Goal: Contribute content: Contribute content

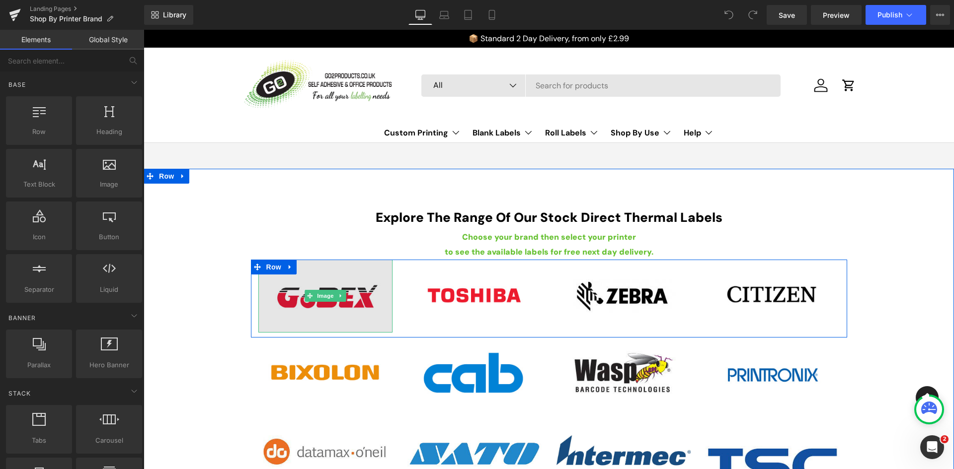
click at [330, 276] on img at bounding box center [325, 296] width 134 height 73
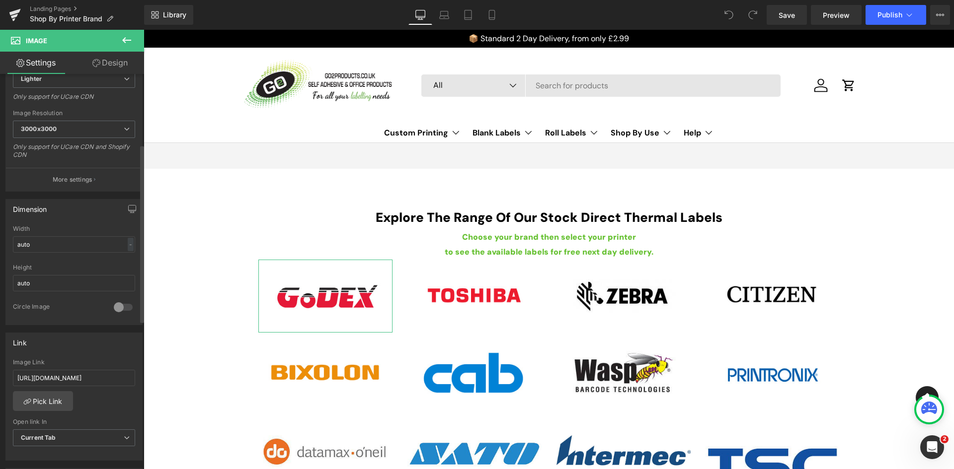
scroll to position [199, 0]
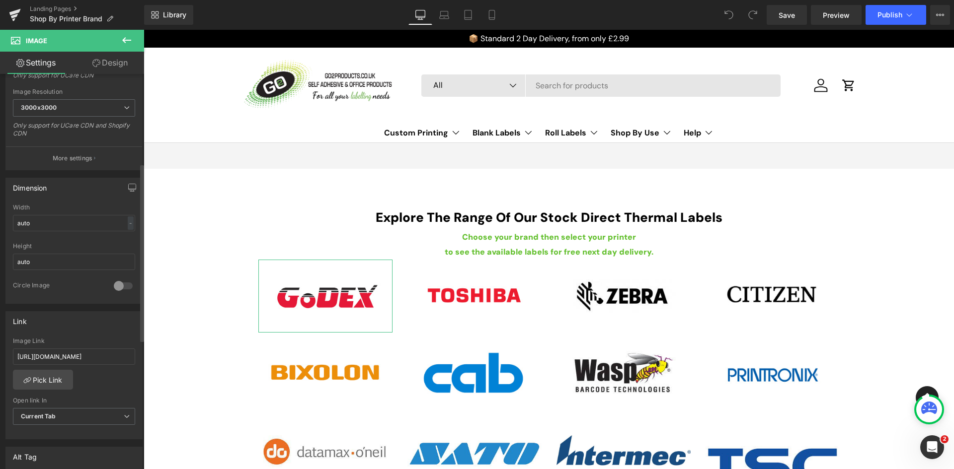
click at [115, 285] on div at bounding box center [123, 286] width 24 height 16
click at [121, 286] on div at bounding box center [123, 286] width 24 height 16
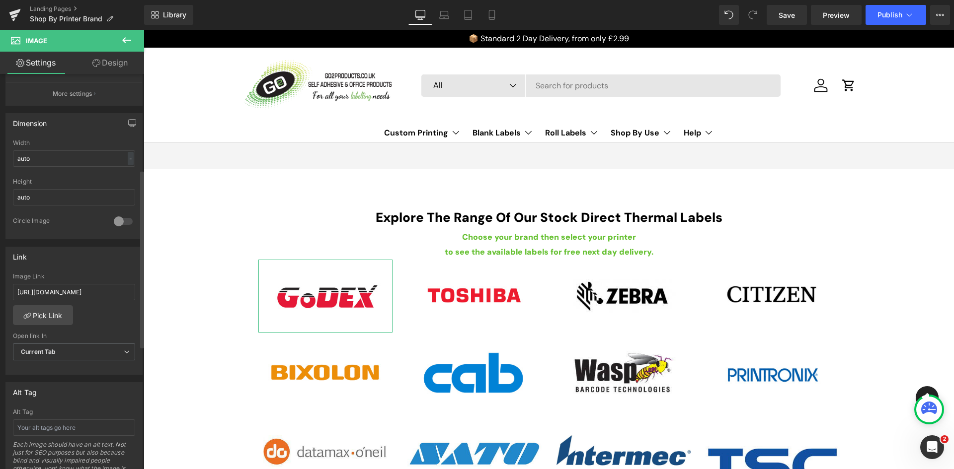
scroll to position [397, 0]
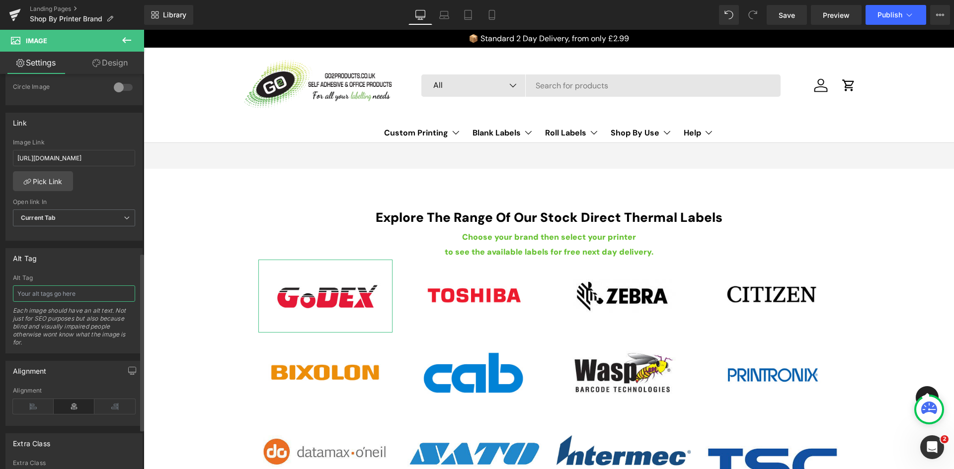
click at [46, 293] on input "text" at bounding box center [74, 294] width 122 height 16
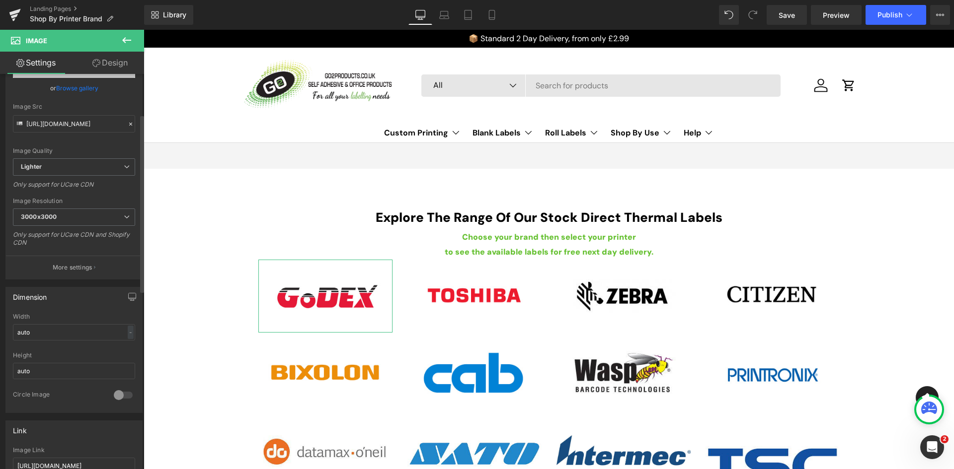
scroll to position [0, 0]
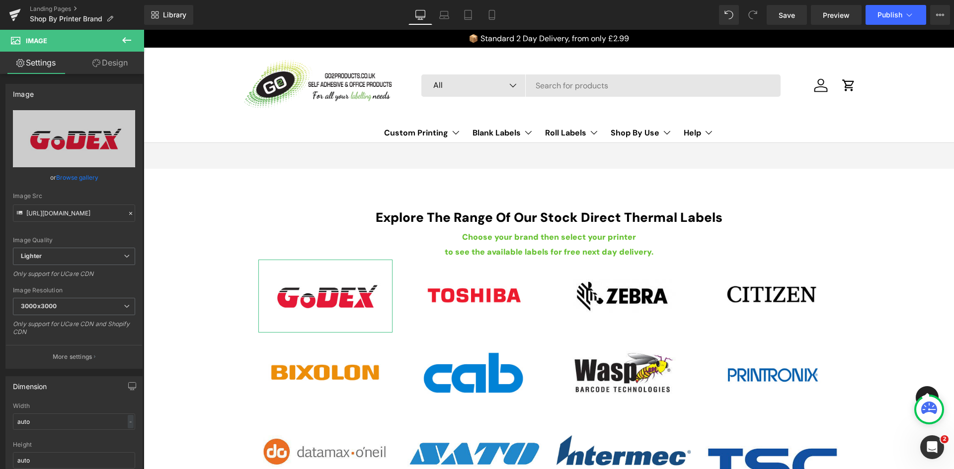
type input "Godex"
click at [117, 63] on link "Design" at bounding box center [110, 63] width 72 height 22
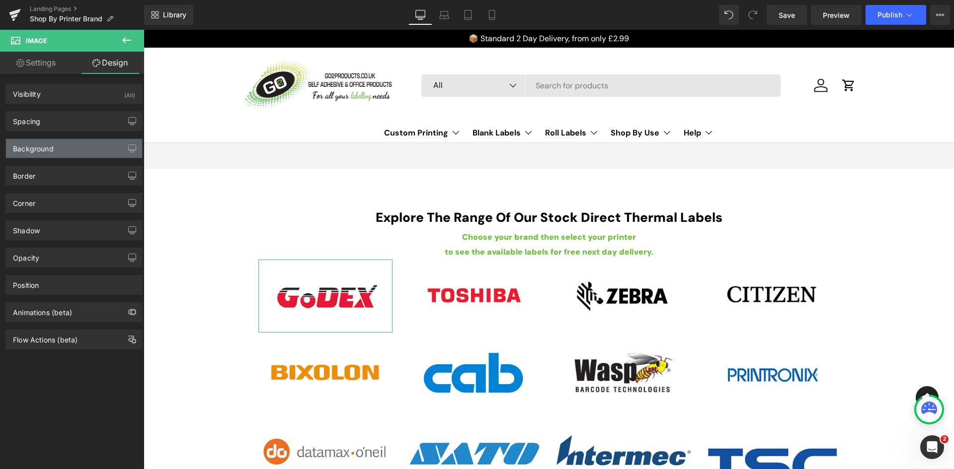
click at [57, 147] on div "Background" at bounding box center [74, 148] width 136 height 19
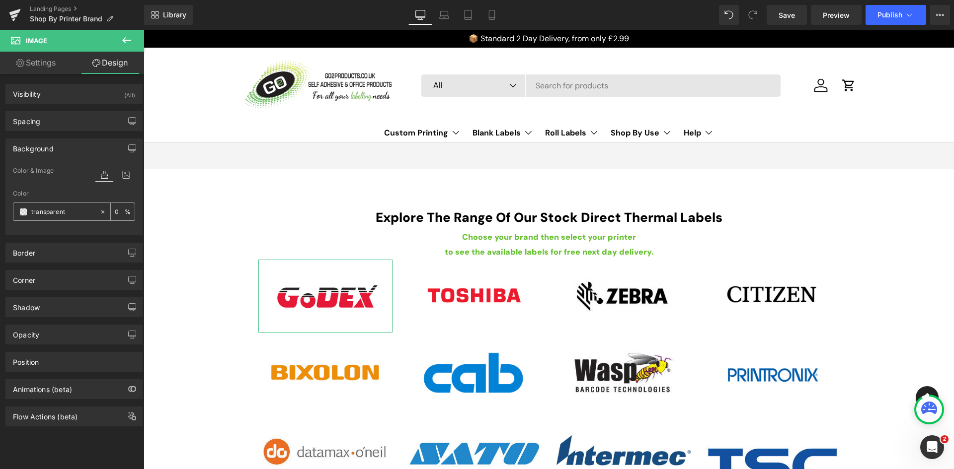
click at [24, 209] on span at bounding box center [23, 212] width 8 height 8
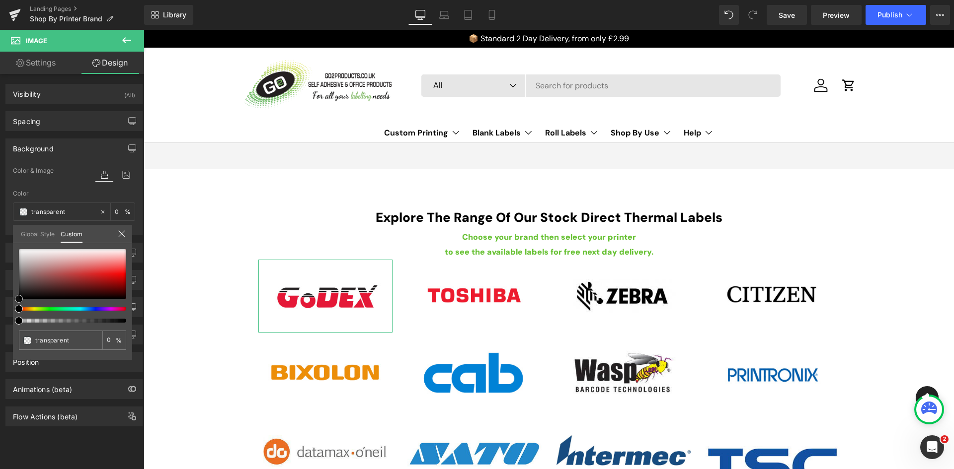
type input "#070707"
type input "100"
type input "#070707"
type input "100"
type input "#0a0a0a"
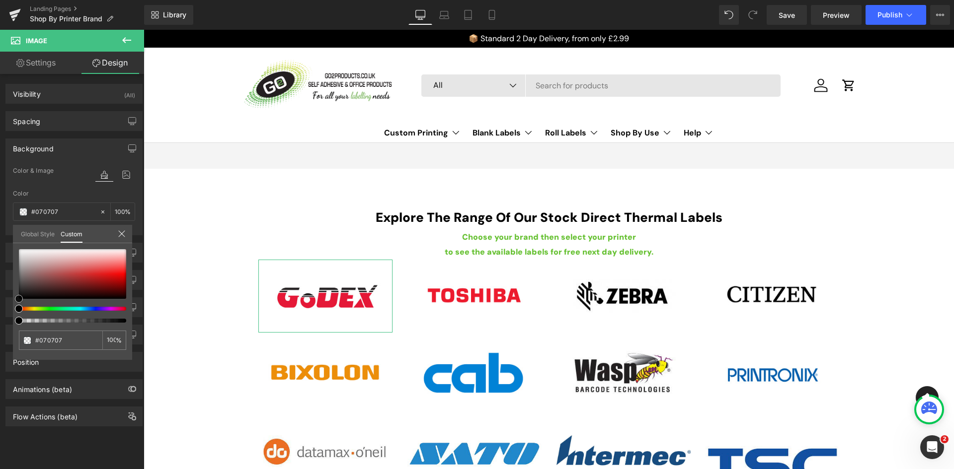
type input "#0a0a0a"
type input "#111111"
click at [20, 296] on span at bounding box center [19, 296] width 8 height 8
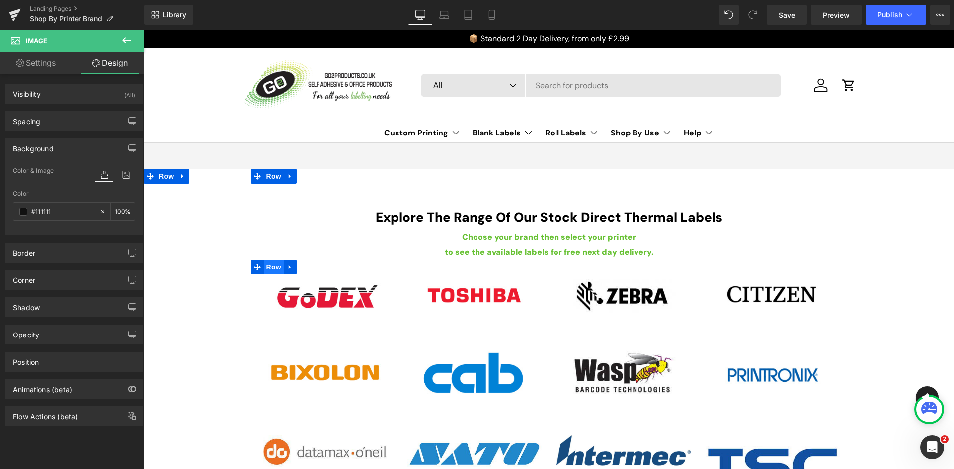
click at [264, 268] on span "Row" at bounding box center [274, 267] width 20 height 15
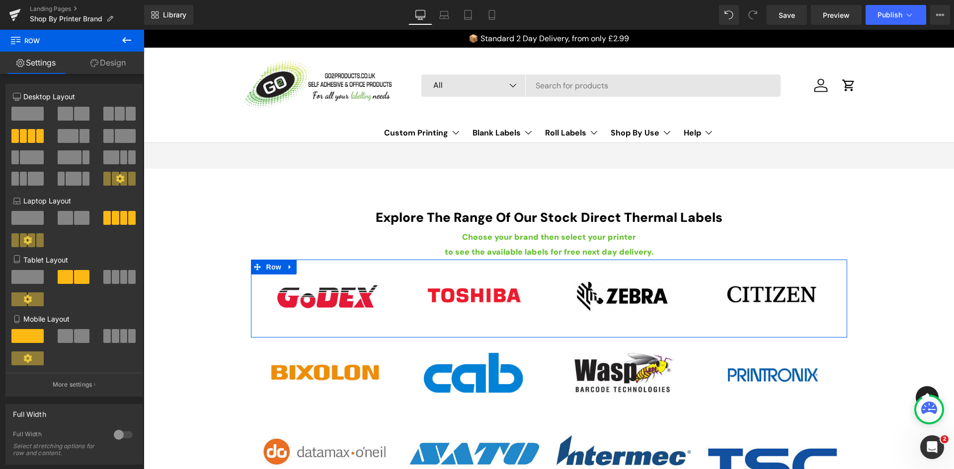
click at [20, 133] on span at bounding box center [23, 136] width 7 height 14
click at [111, 56] on link "Design" at bounding box center [108, 63] width 72 height 22
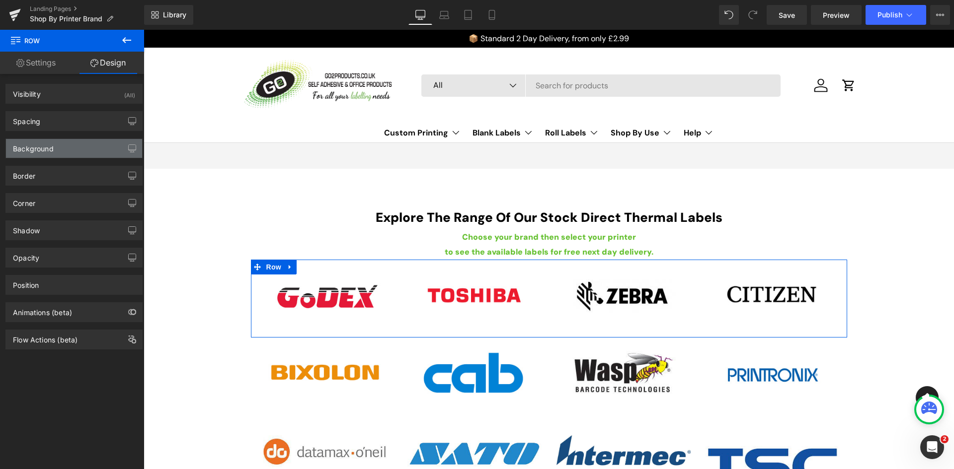
click at [56, 153] on div "Background" at bounding box center [74, 148] width 136 height 19
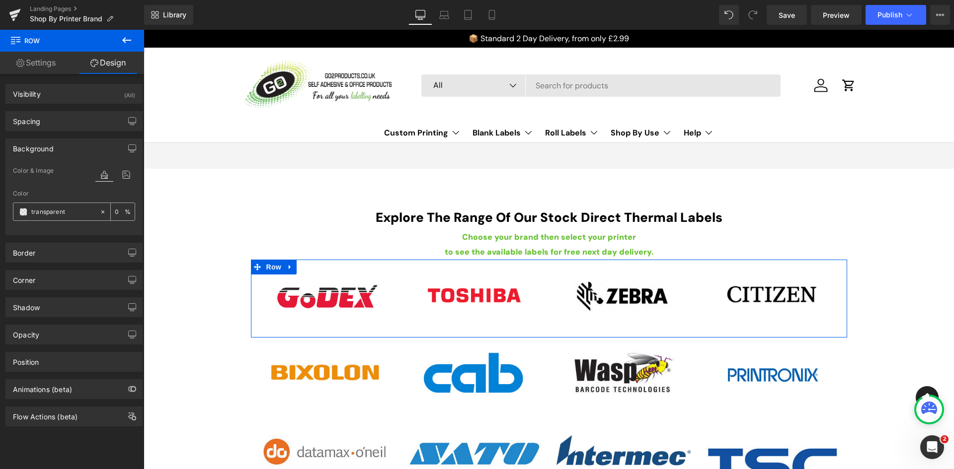
click at [22, 210] on span at bounding box center [23, 212] width 8 height 8
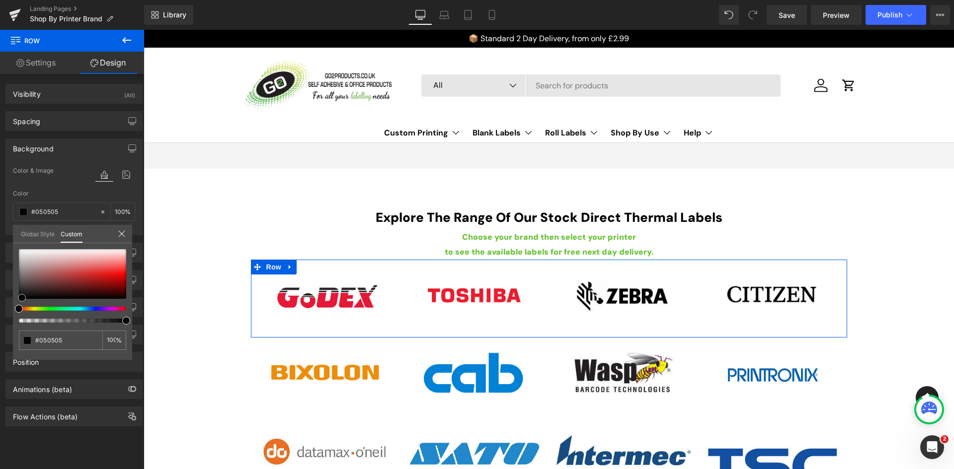
type input "#050505"
type input "100"
type input "#050505"
type input "100"
type input "#050404"
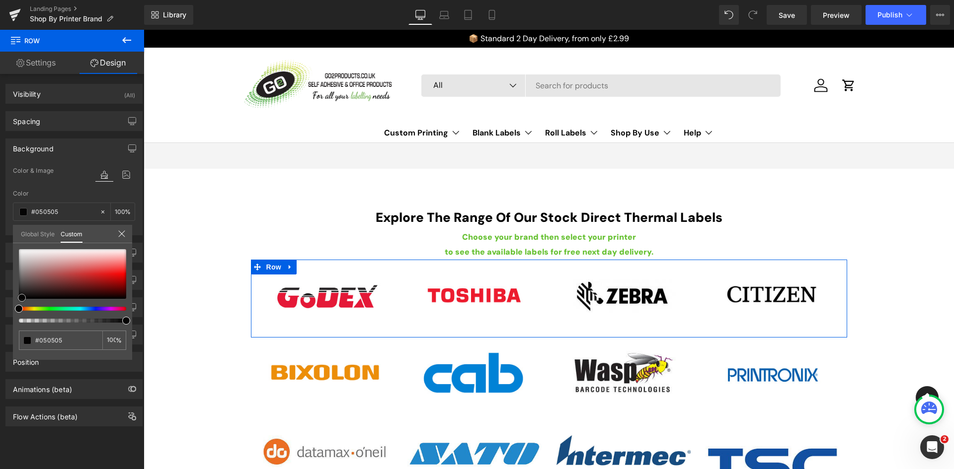
type input "#050404"
type input "#080707"
type input "#0a0909"
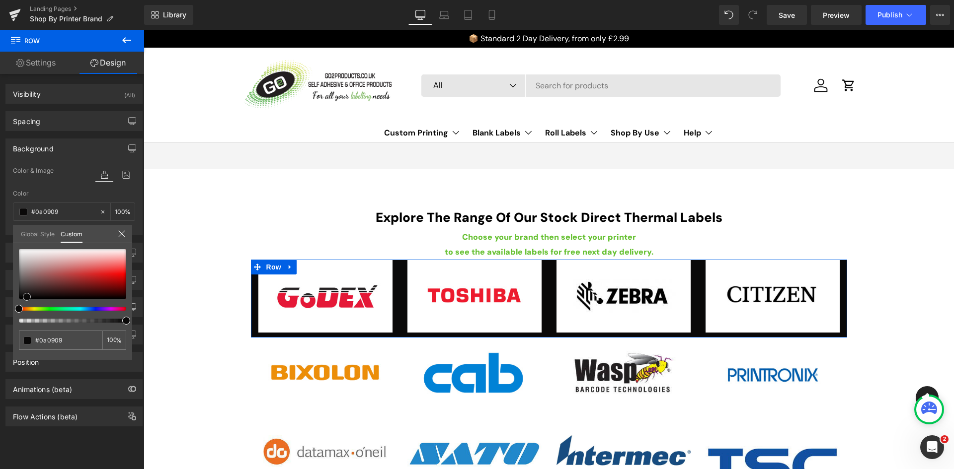
drag, startPoint x: 19, startPoint y: 295, endPoint x: 27, endPoint y: 293, distance: 8.2
click at [27, 293] on span at bounding box center [27, 297] width 8 height 8
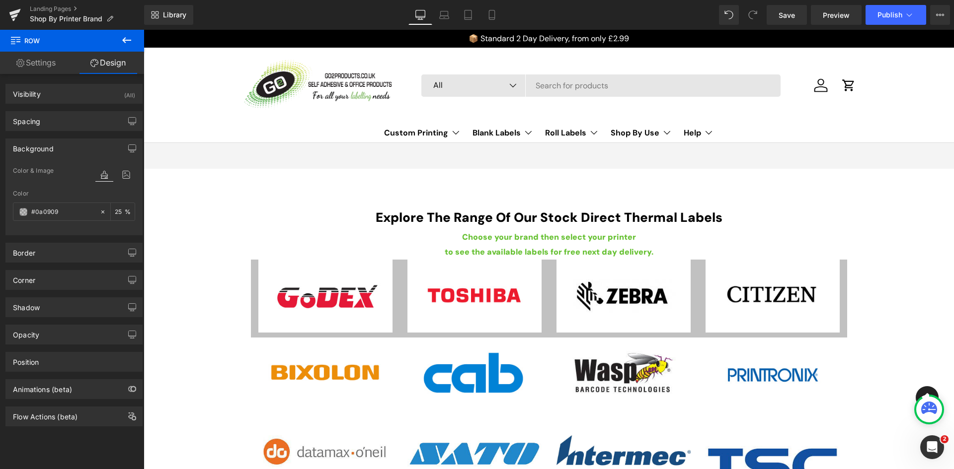
type input "25"
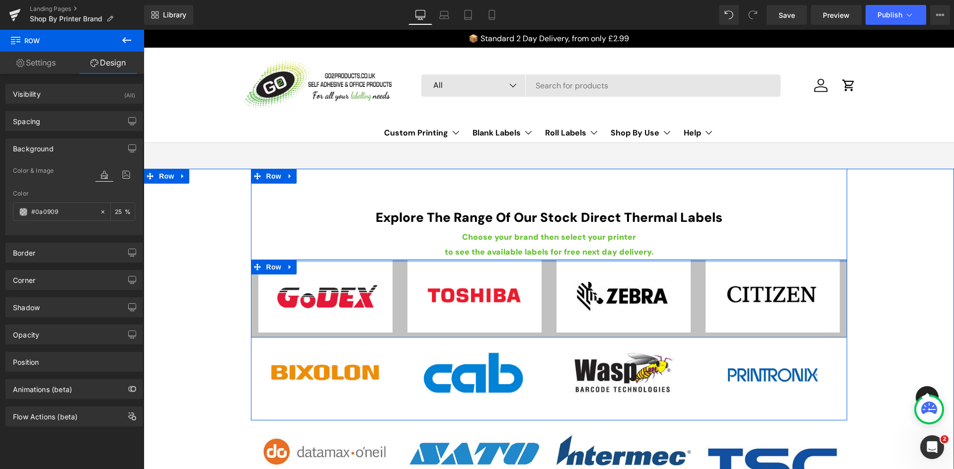
drag, startPoint x: 338, startPoint y: 259, endPoint x: 341, endPoint y: 250, distance: 9.9
click at [341, 250] on div "Explore The Range Of Our Stock Direct Thermal Labels Heading Choose your brand …" at bounding box center [549, 292] width 596 height 247
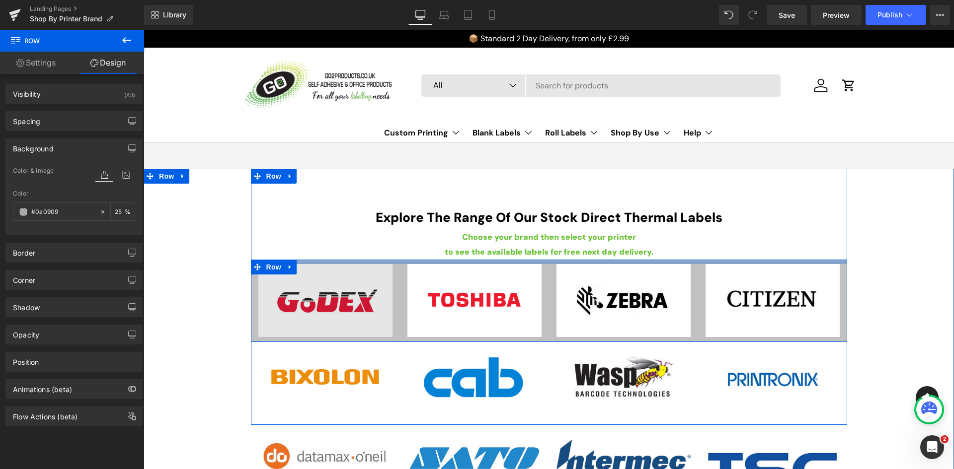
click at [342, 264] on div "Image Image Image Image Row" at bounding box center [549, 301] width 596 height 82
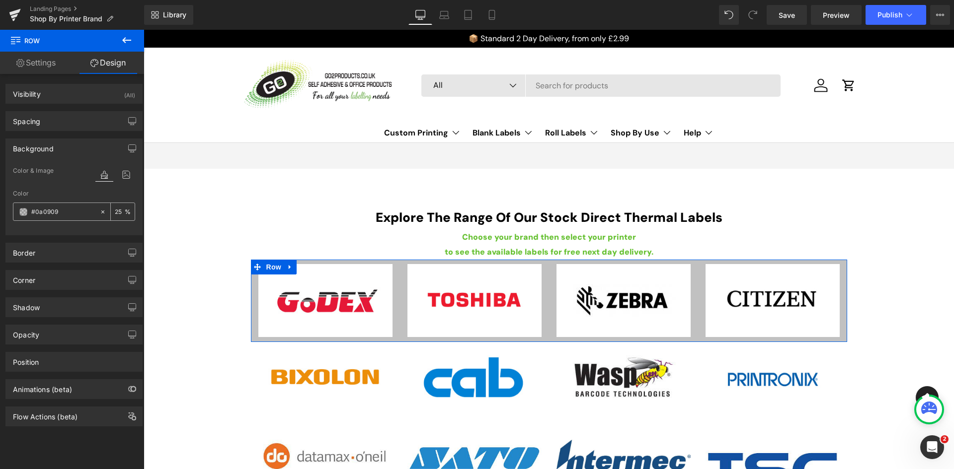
click at [68, 209] on input "#0a0909" at bounding box center [63, 212] width 64 height 11
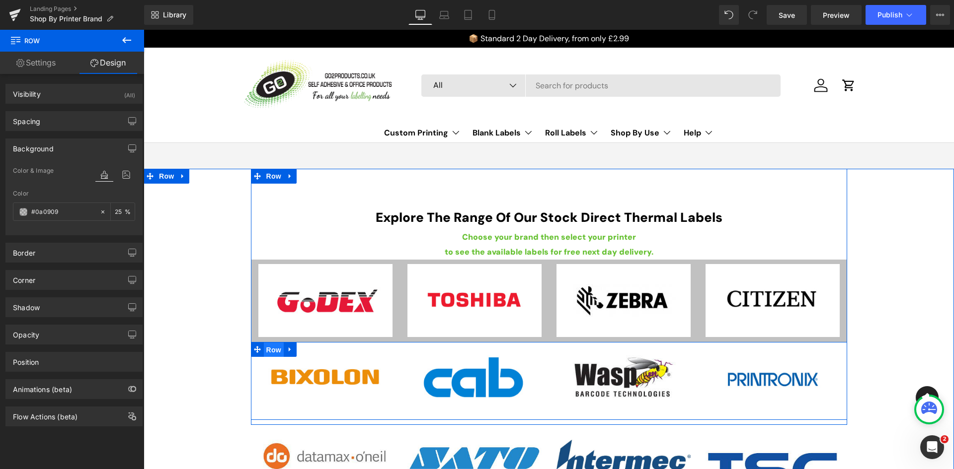
click at [266, 347] on span "Row" at bounding box center [274, 350] width 20 height 15
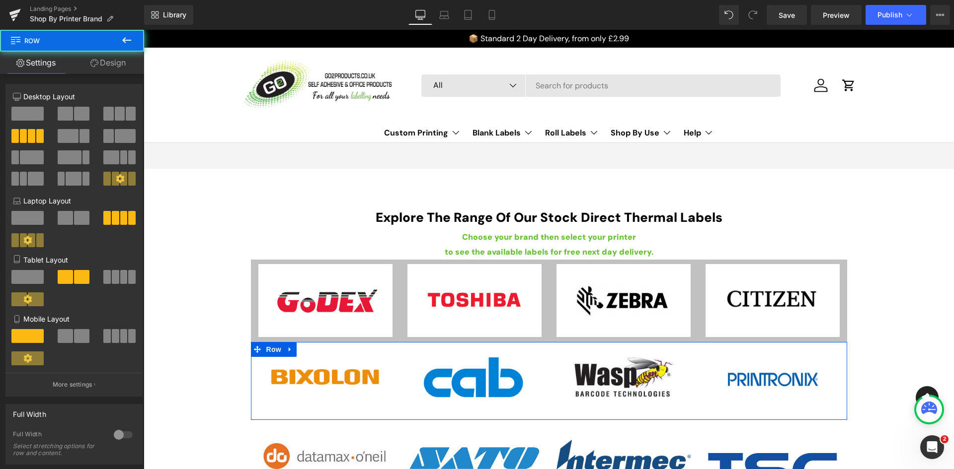
click at [113, 59] on link "Design" at bounding box center [108, 63] width 72 height 22
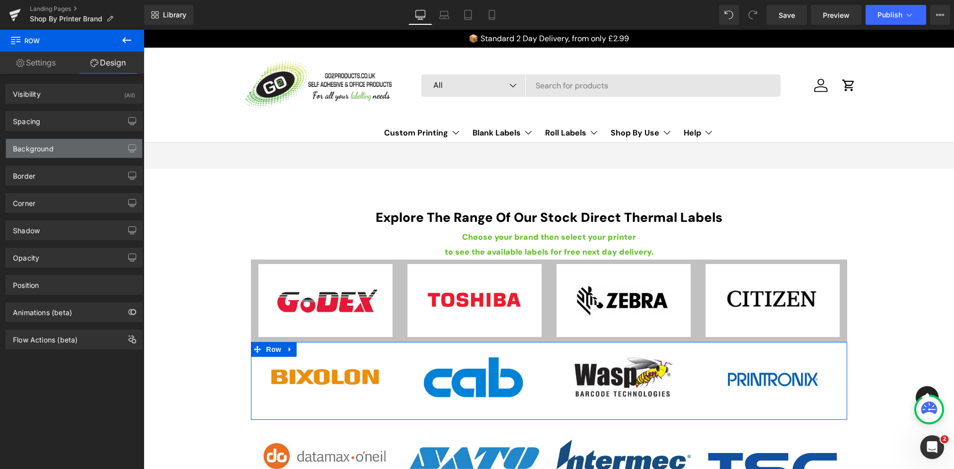
click at [55, 140] on div "Background" at bounding box center [74, 148] width 136 height 19
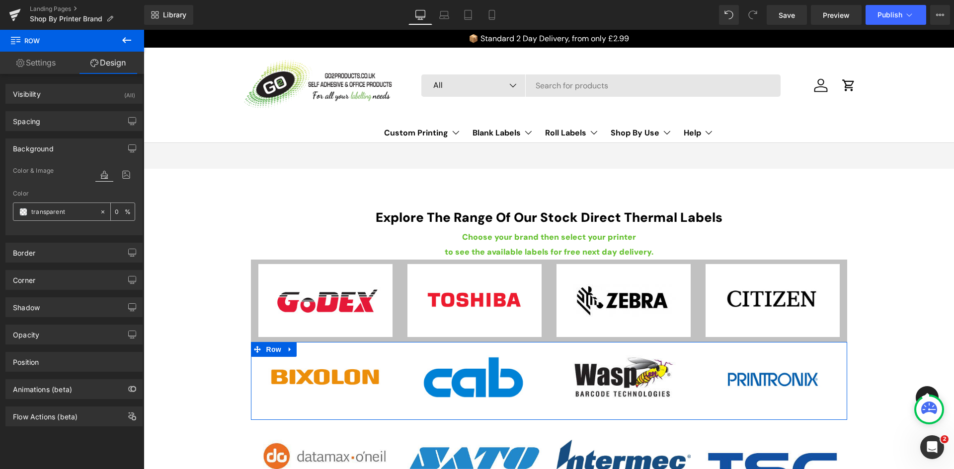
click at [71, 209] on input "transparent" at bounding box center [63, 212] width 64 height 11
paste input "#0a0909"
type input "#0a0909"
type input "100"
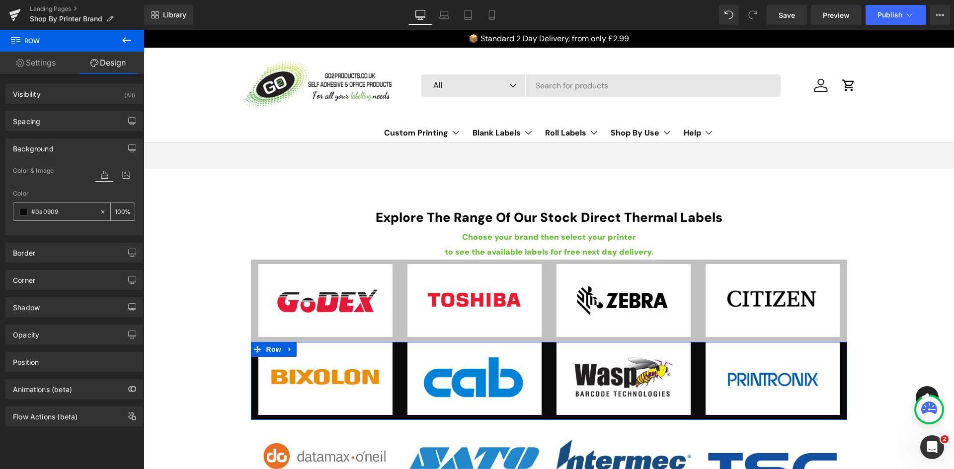
type input "#0a0909"
click at [115, 208] on input "100" at bounding box center [120, 211] width 10 height 11
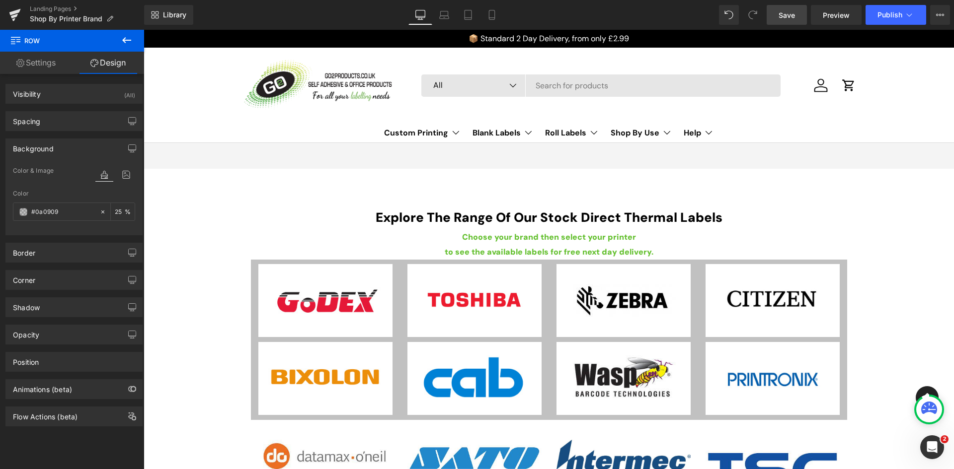
type input "25"
click at [790, 16] on span "Save" at bounding box center [786, 15] width 16 height 10
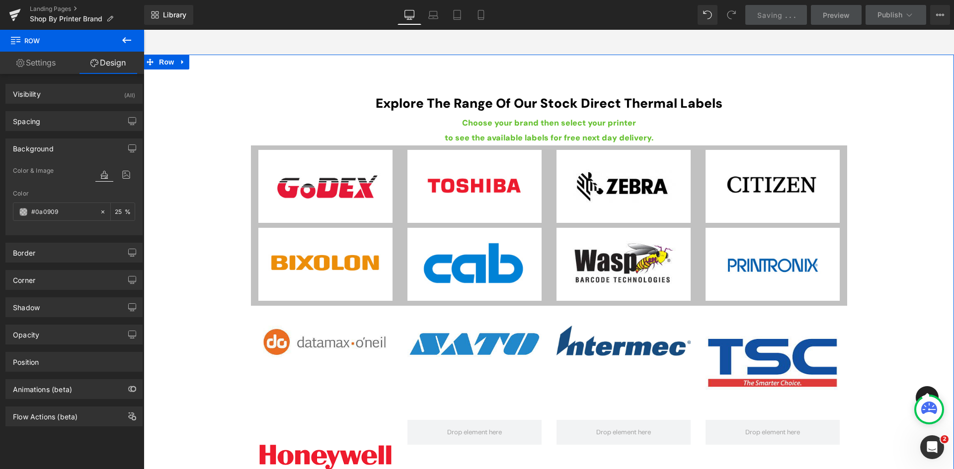
scroll to position [149, 0]
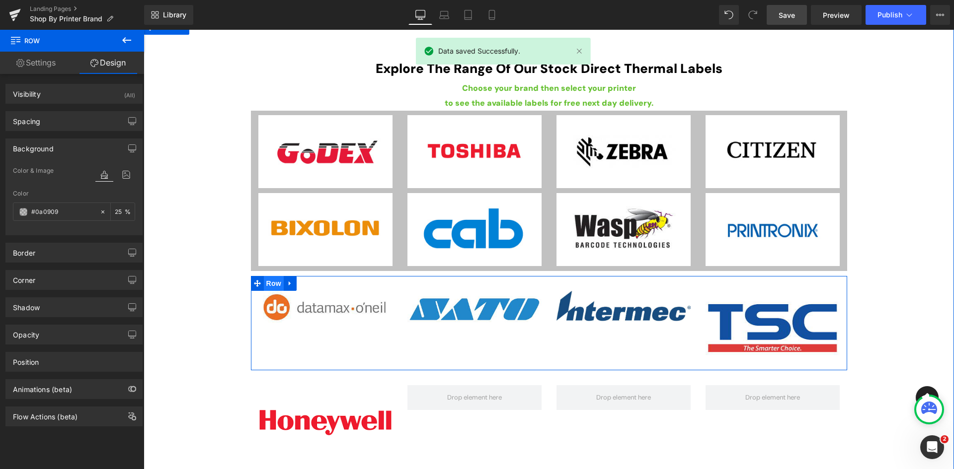
click at [273, 285] on span "Row" at bounding box center [274, 283] width 20 height 15
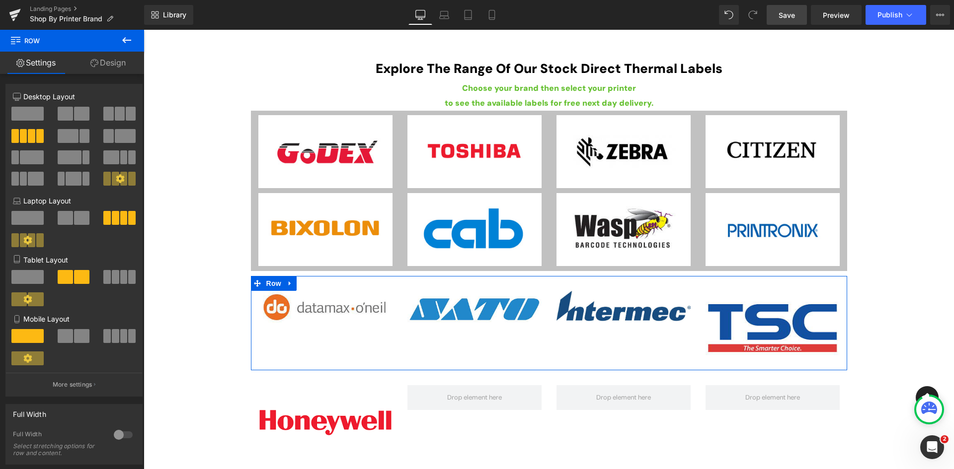
click at [125, 66] on link "Design" at bounding box center [108, 63] width 72 height 22
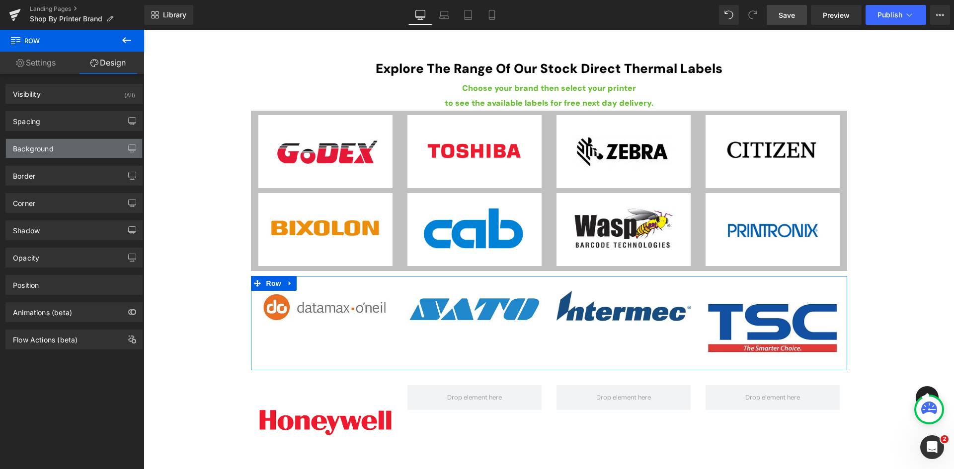
click at [71, 153] on div "Background" at bounding box center [74, 148] width 136 height 19
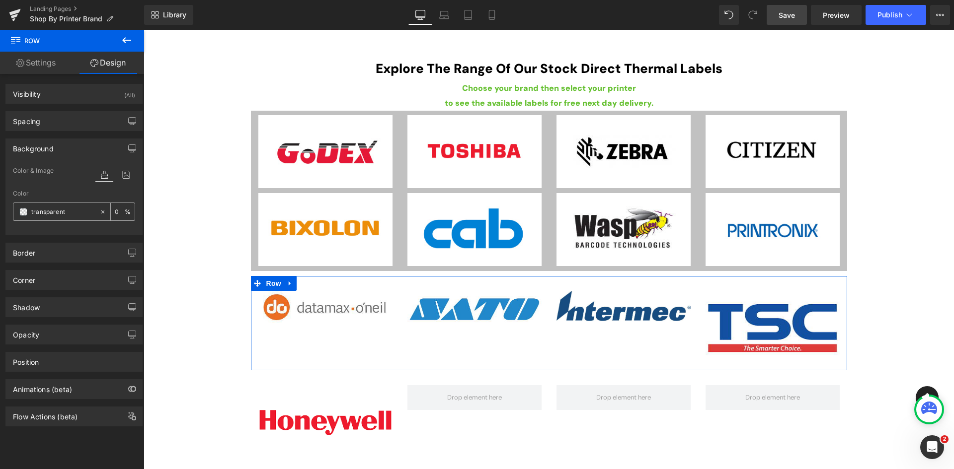
click at [66, 215] on input "transparent" at bounding box center [63, 212] width 64 height 11
paste input "#0a0909"
type input "#0a0909"
type input "100"
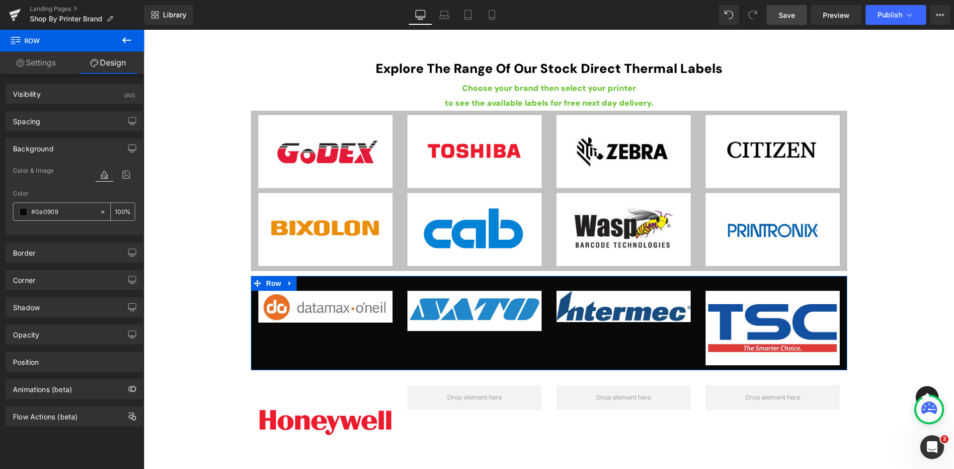
type input "#0a0909"
click at [122, 212] on div "100 %" at bounding box center [123, 211] width 24 height 17
click at [119, 212] on input "100" at bounding box center [120, 211] width 10 height 11
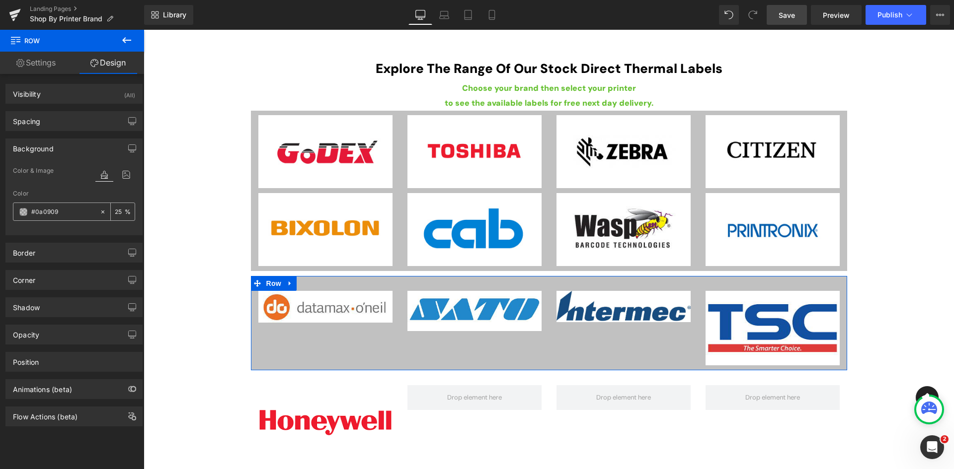
type input "25"
drag, startPoint x: 99, startPoint y: 214, endPoint x: 132, endPoint y: 197, distance: 36.4
click at [101, 214] on icon at bounding box center [102, 212] width 7 height 7
type input "none"
type input "0"
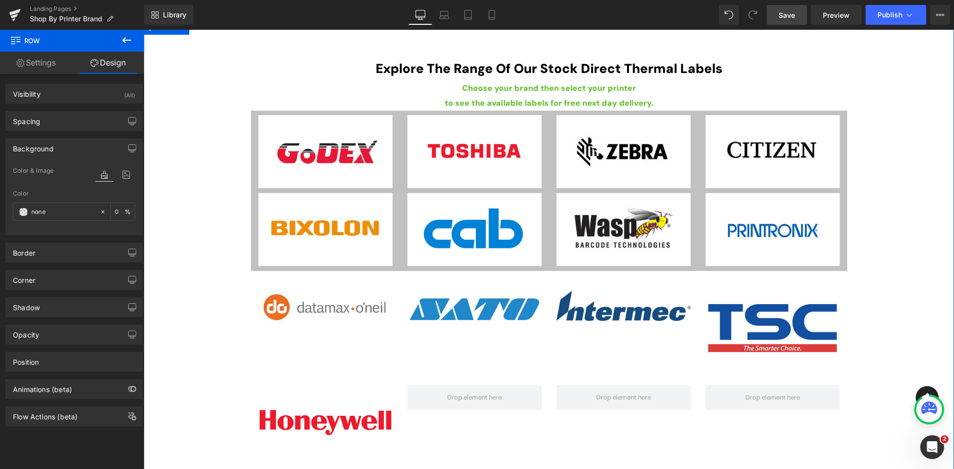
click at [231, 64] on div "Explore The Range Of Our Stock Direct Thermal Labels Heading Choose your brand …" at bounding box center [549, 243] width 810 height 446
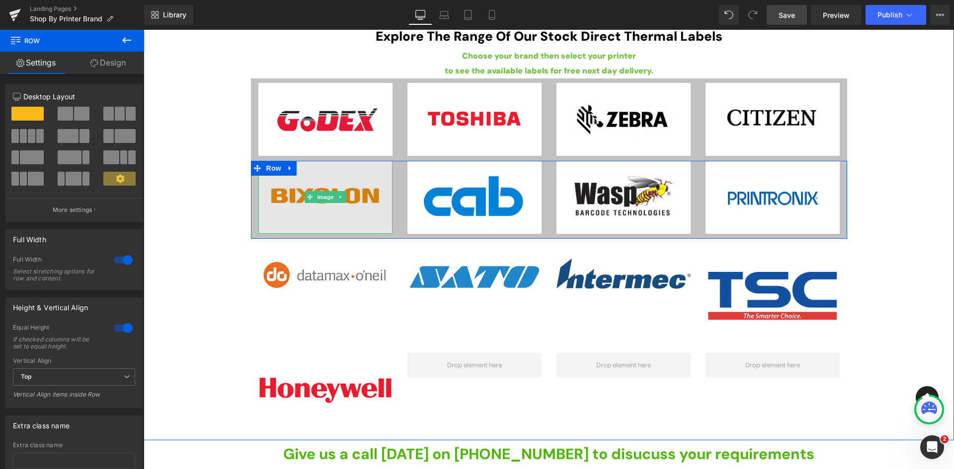
scroll to position [199, 0]
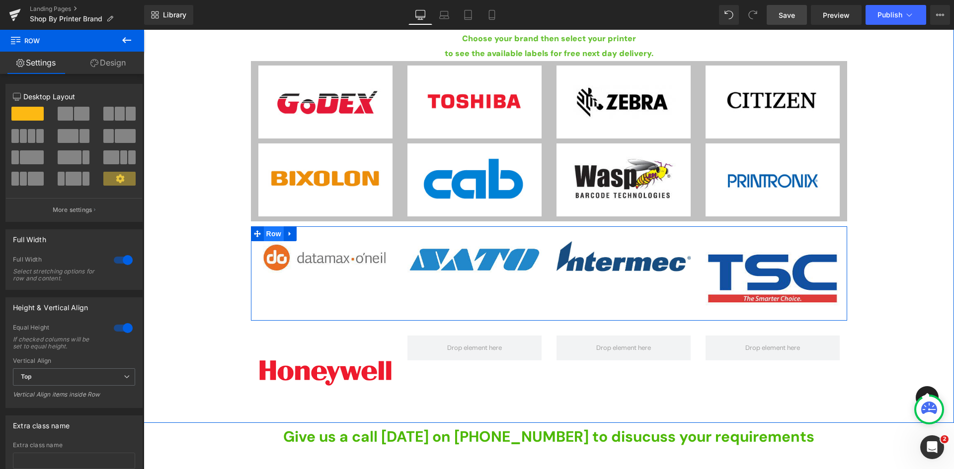
click at [266, 233] on span "Row" at bounding box center [274, 234] width 20 height 15
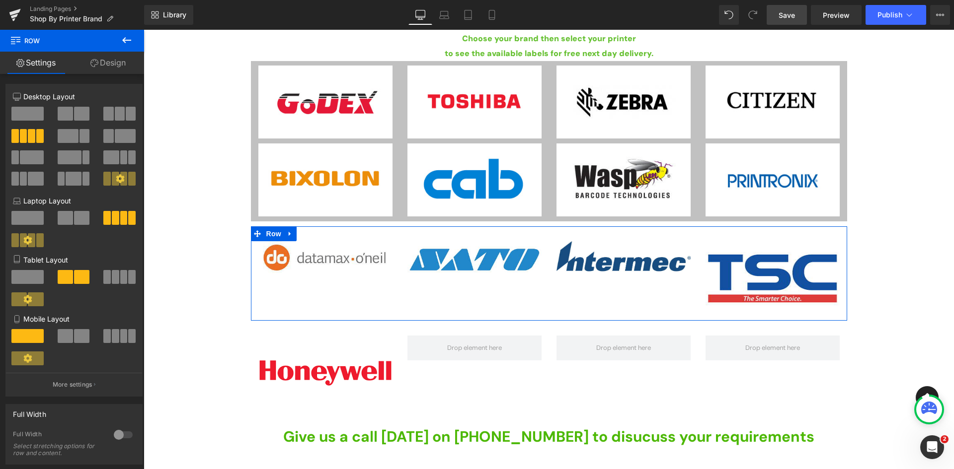
drag, startPoint x: 104, startPoint y: 61, endPoint x: 84, endPoint y: 125, distance: 67.1
click at [104, 61] on link "Design" at bounding box center [108, 63] width 72 height 22
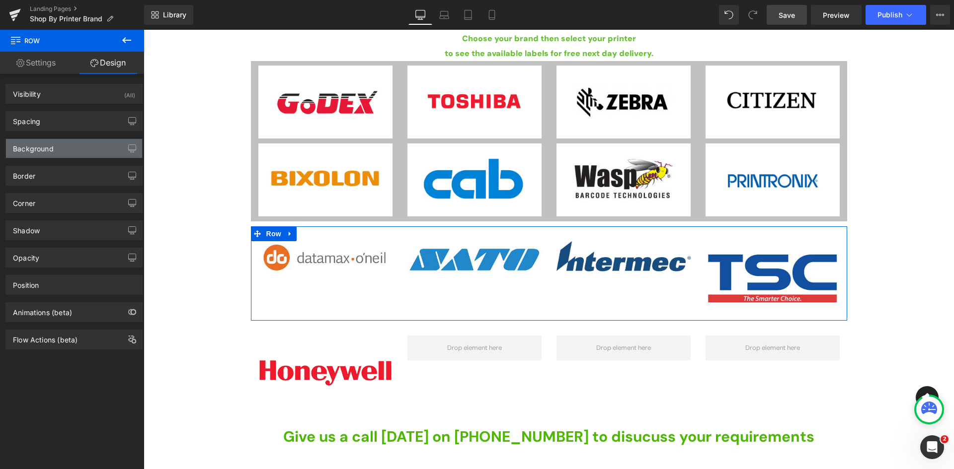
type input "none"
type input "0"
click at [49, 151] on div "Background" at bounding box center [33, 146] width 41 height 14
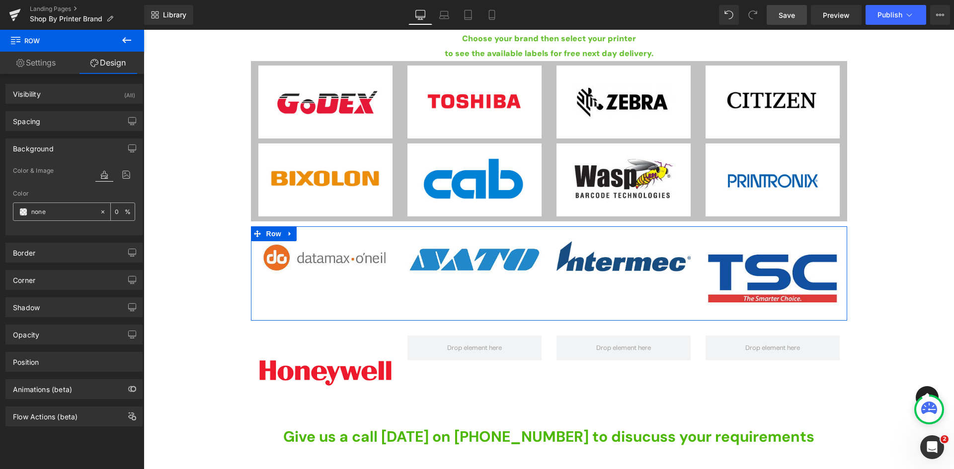
click at [51, 209] on input "none" at bounding box center [63, 212] width 64 height 11
paste input "#0a0909"
type input "#0a0909"
type input "100"
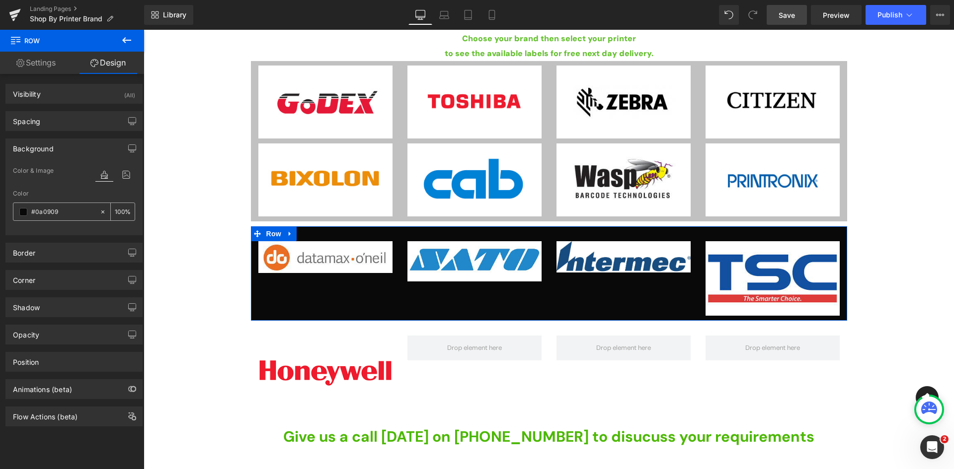
type input "#0a0909"
click at [115, 210] on input "100" at bounding box center [120, 211] width 10 height 11
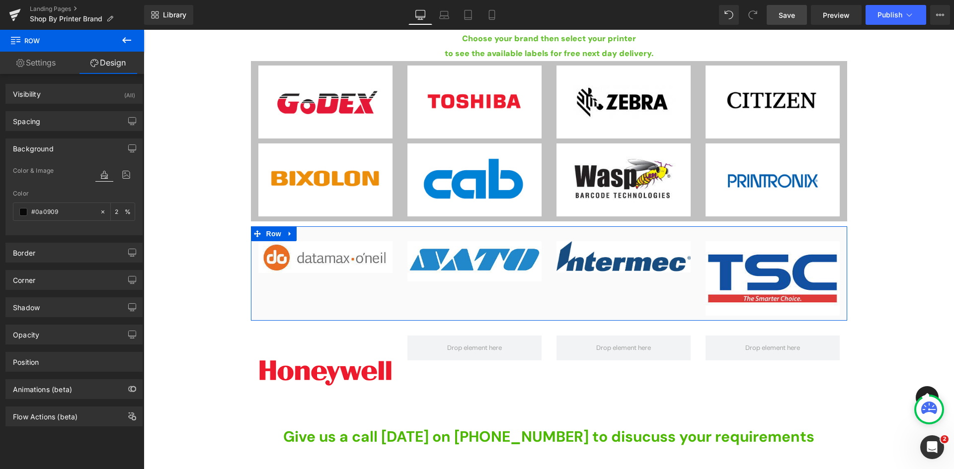
type input "25"
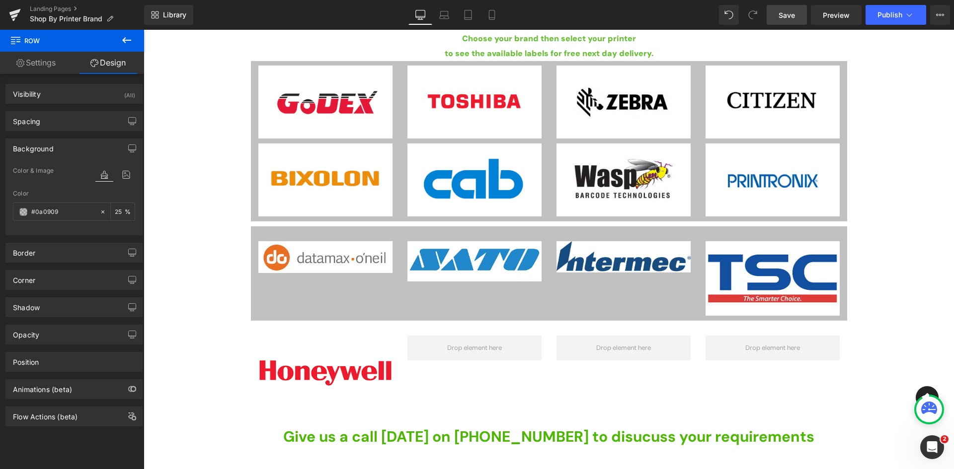
drag, startPoint x: 166, startPoint y: 266, endPoint x: 171, endPoint y: 267, distance: 5.2
click at [170, 266] on div "Explore The Range Of Our Stock Direct Thermal Labels Heading Choose your brand …" at bounding box center [549, 193] width 810 height 446
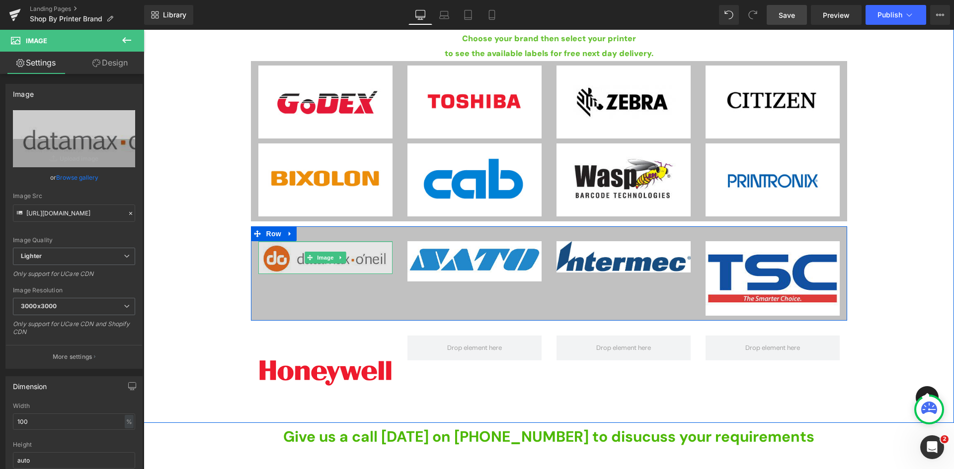
click at [306, 244] on div "Image" at bounding box center [325, 257] width 134 height 33
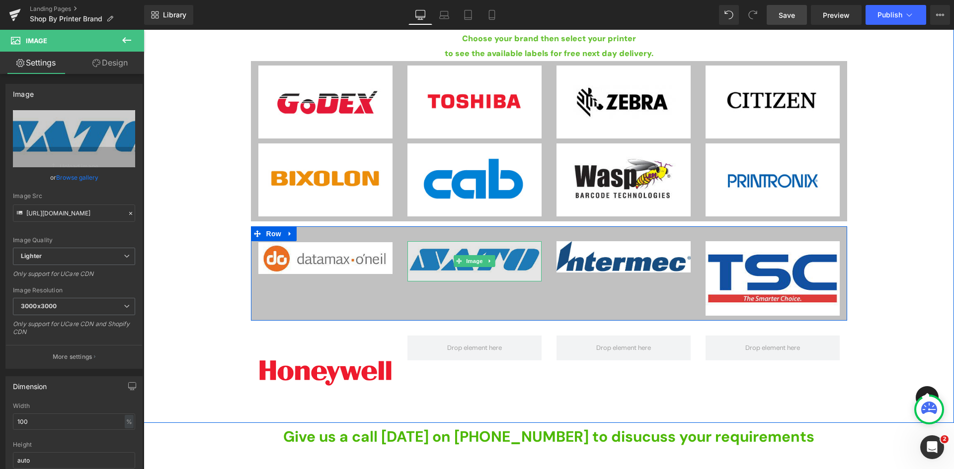
drag, startPoint x: 452, startPoint y: 280, endPoint x: 449, endPoint y: 273, distance: 7.4
click at [449, 273] on div "Image" at bounding box center [474, 261] width 134 height 40
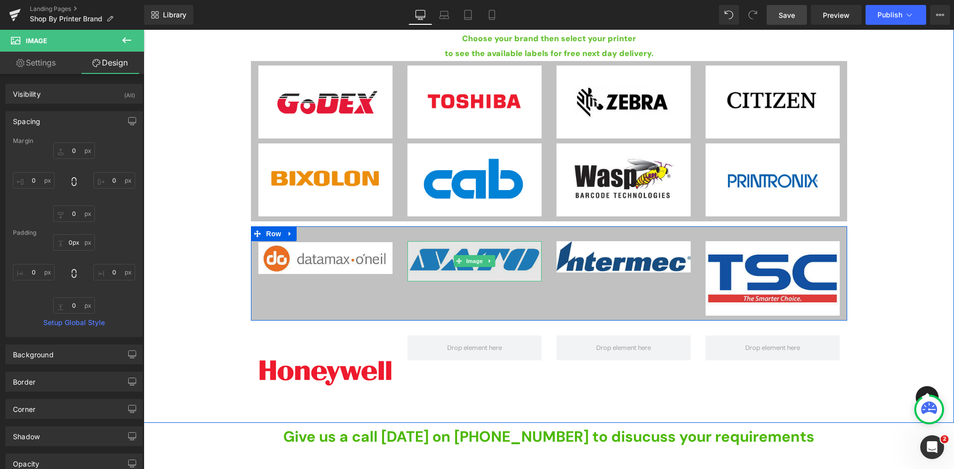
drag, startPoint x: 446, startPoint y: 241, endPoint x: 438, endPoint y: 248, distance: 10.6
click at [438, 248] on div "Image" at bounding box center [474, 261] width 134 height 40
type input "17px"
drag, startPoint x: 457, startPoint y: 241, endPoint x: 457, endPoint y: 250, distance: 8.5
click at [457, 250] on div "Image" at bounding box center [474, 265] width 134 height 49
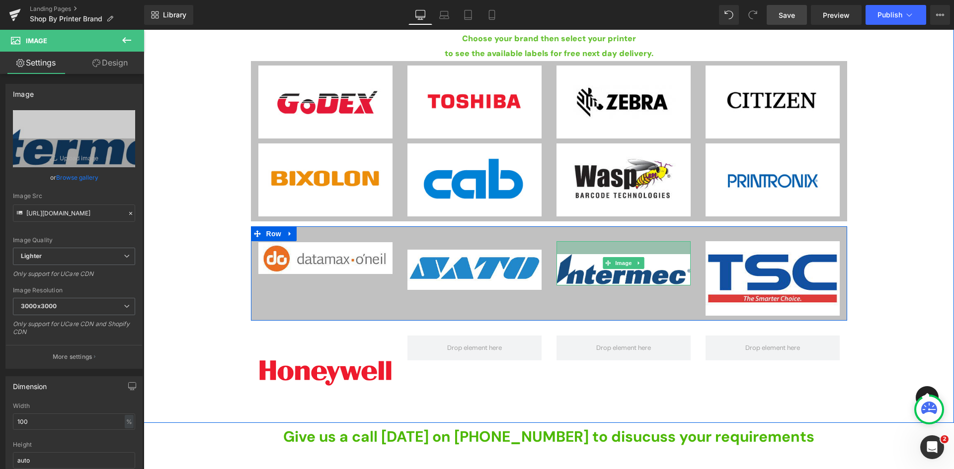
drag, startPoint x: 622, startPoint y: 242, endPoint x: 599, endPoint y: 254, distance: 25.1
click at [619, 255] on div "Image" at bounding box center [623, 263] width 134 height 44
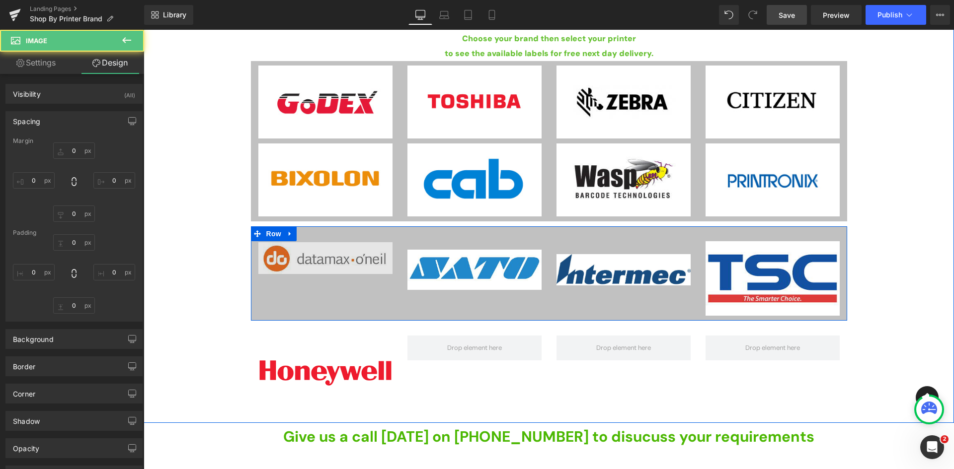
type input "0"
type input "26"
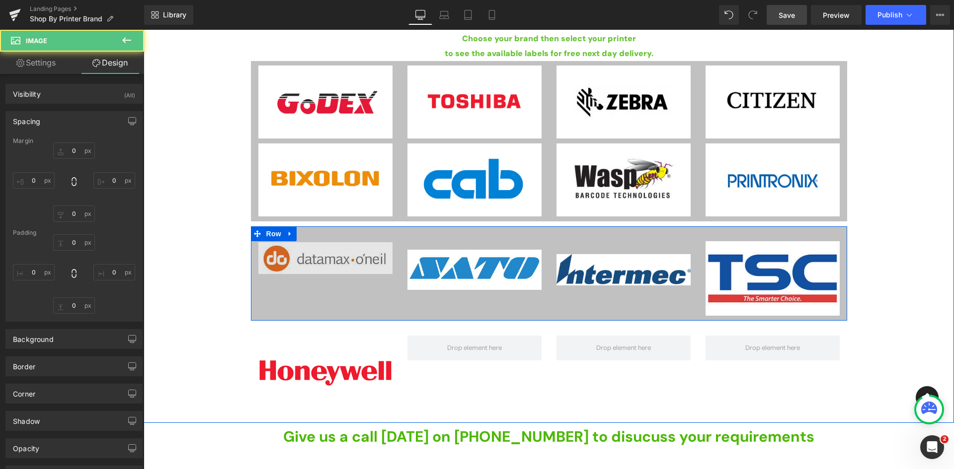
type input "0"
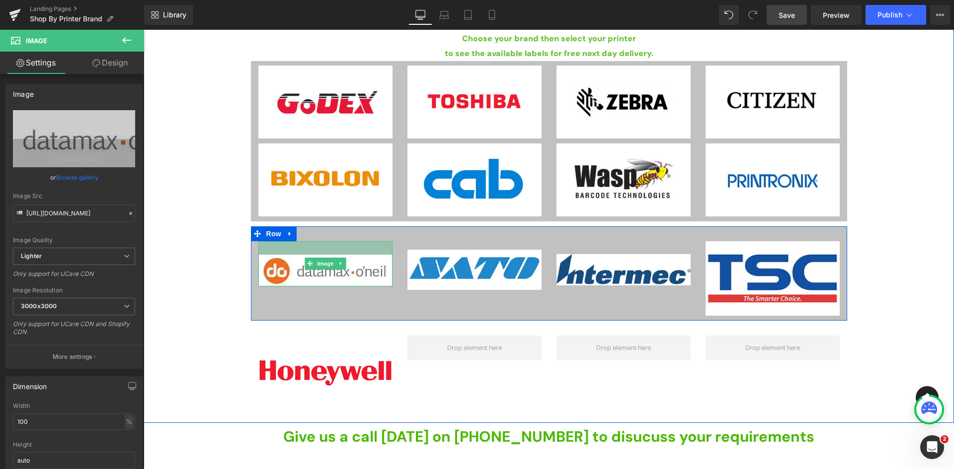
drag, startPoint x: 332, startPoint y: 241, endPoint x: 335, endPoint y: 254, distance: 13.7
click at [335, 254] on div at bounding box center [325, 247] width 134 height 13
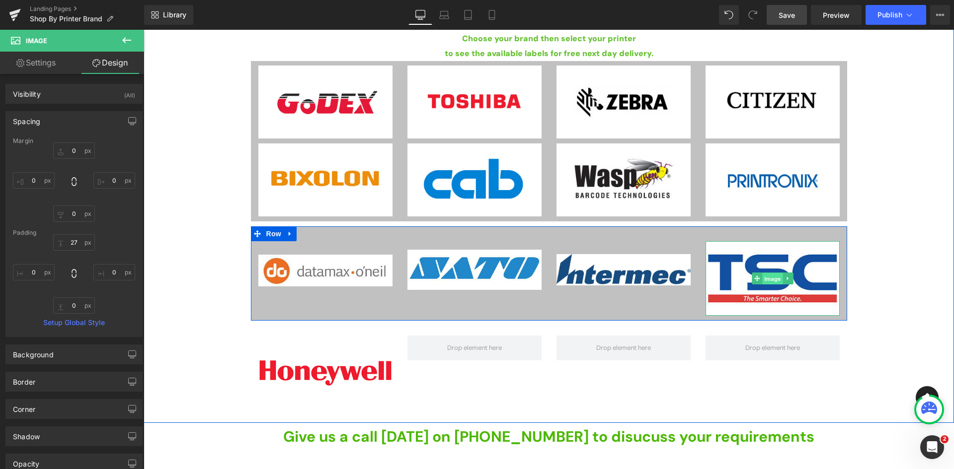
click at [767, 280] on span "Image" at bounding box center [772, 279] width 21 height 12
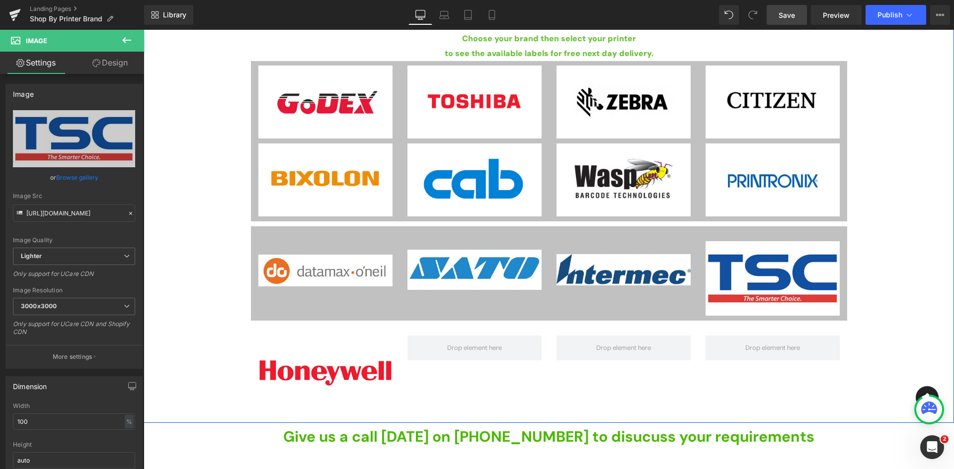
click at [924, 233] on div "Explore The Range Of Our Stock Direct Thermal Labels Heading Choose your brand …" at bounding box center [549, 193] width 810 height 446
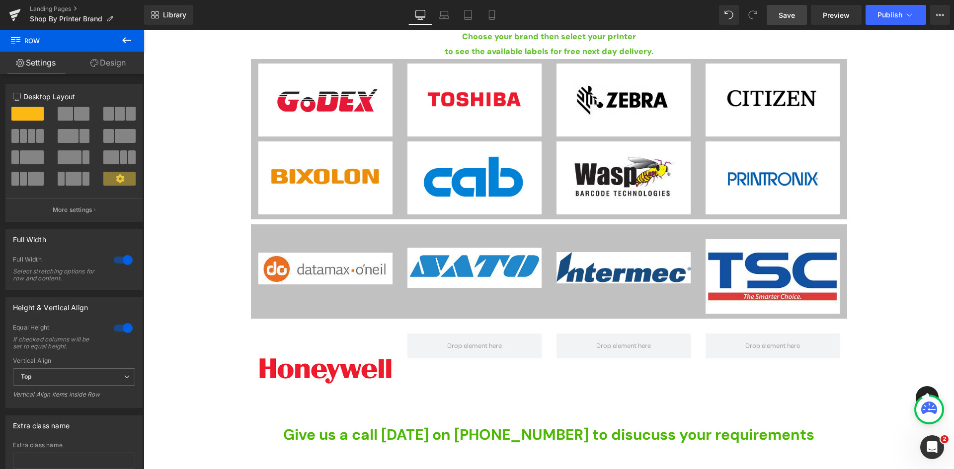
scroll to position [248, 0]
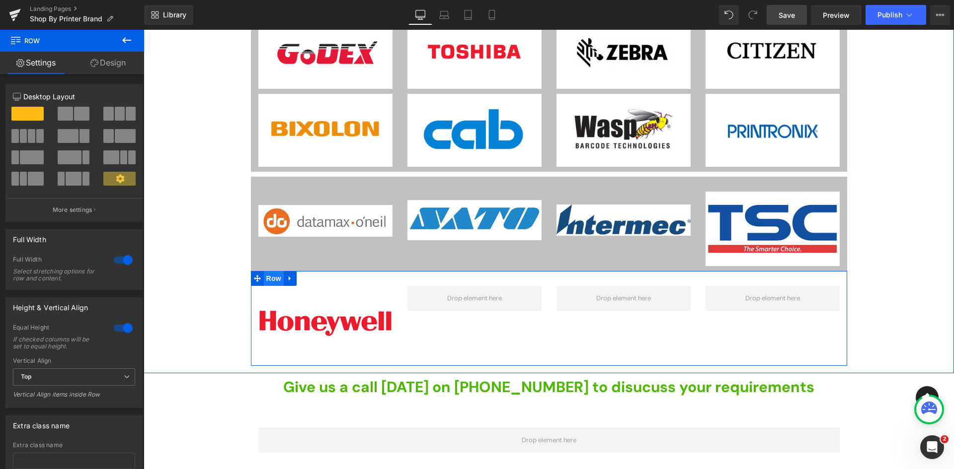
click at [273, 279] on span "Row" at bounding box center [274, 278] width 20 height 15
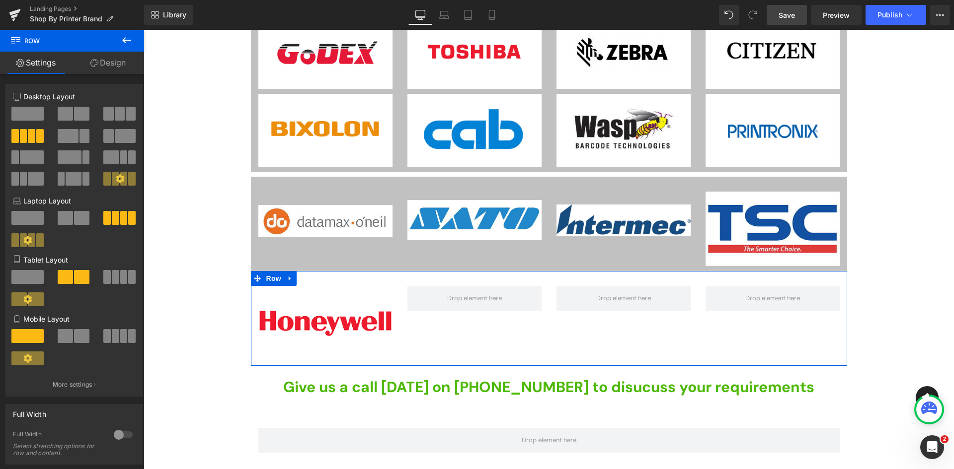
click at [116, 63] on link "Design" at bounding box center [108, 63] width 72 height 22
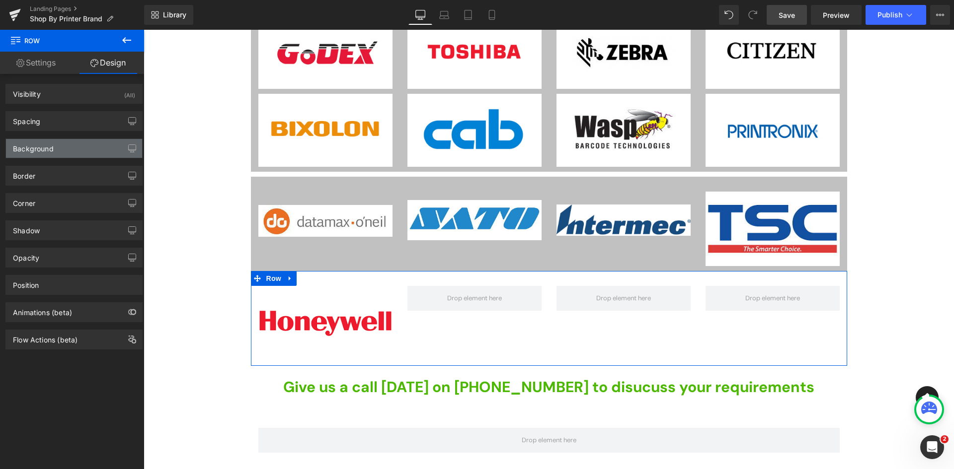
click at [71, 149] on div "Background" at bounding box center [74, 148] width 136 height 19
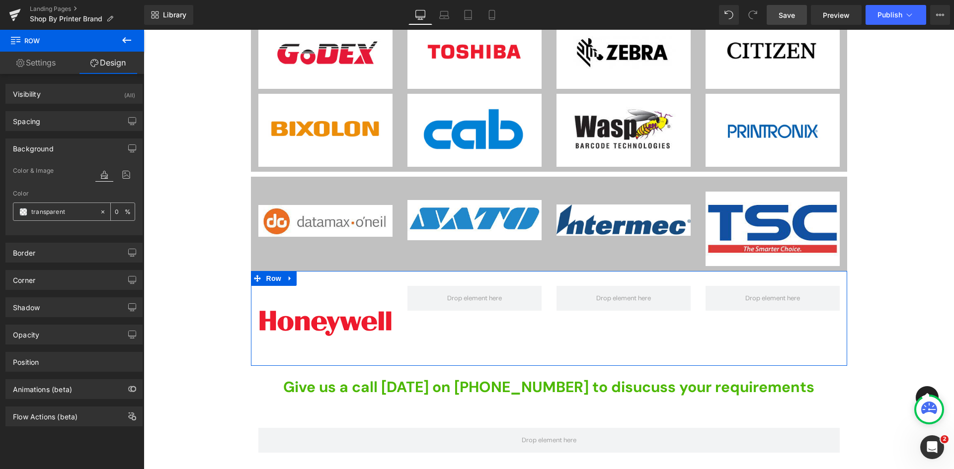
click at [76, 214] on input "transparent" at bounding box center [63, 212] width 64 height 11
paste input "#0a0909"
type input "#0a0909"
type input "100"
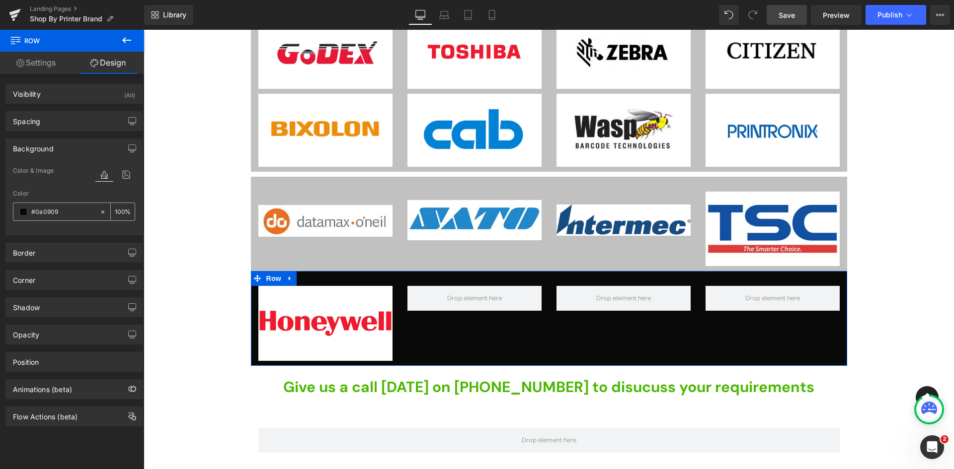
type input "#0a0909"
click at [115, 211] on input "100" at bounding box center [120, 211] width 10 height 11
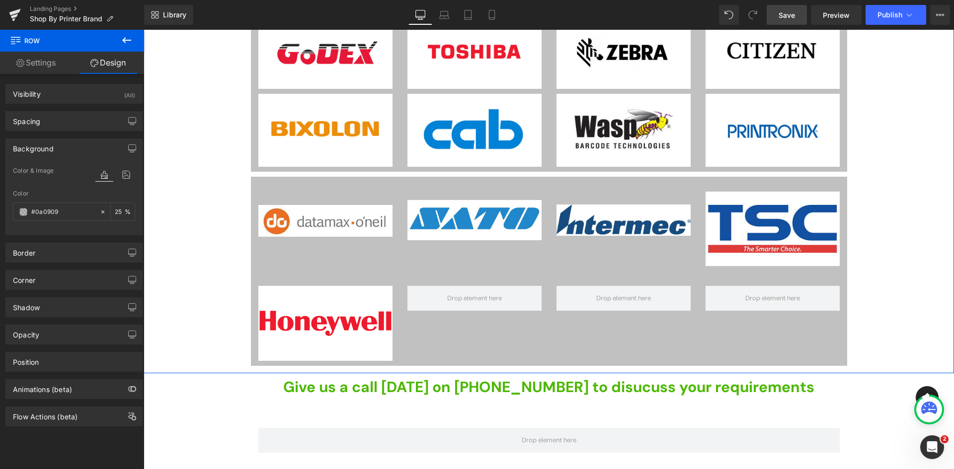
type input "25"
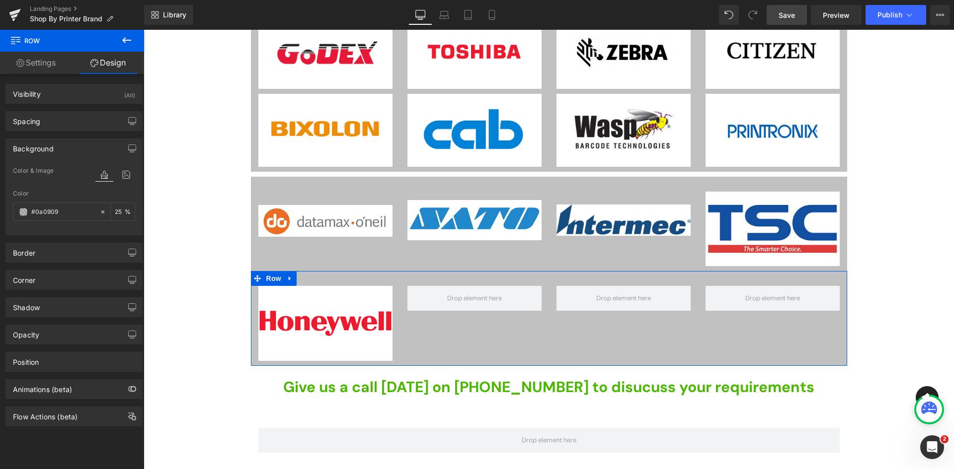
click at [144, 230] on div "Background Color & Image color rgba(10, 9, 9, 0.25) Color #0a0909 25 % Image Re…" at bounding box center [74, 183] width 149 height 104
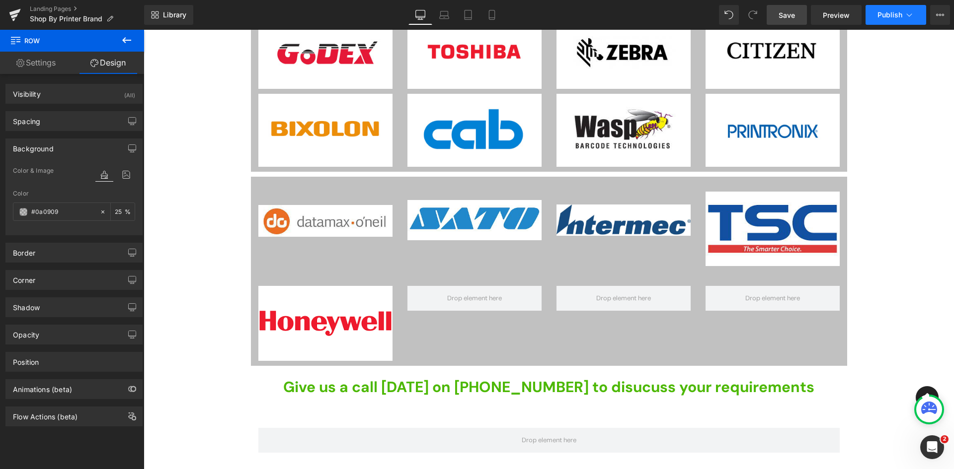
click at [892, 18] on span "Publish" at bounding box center [889, 15] width 25 height 8
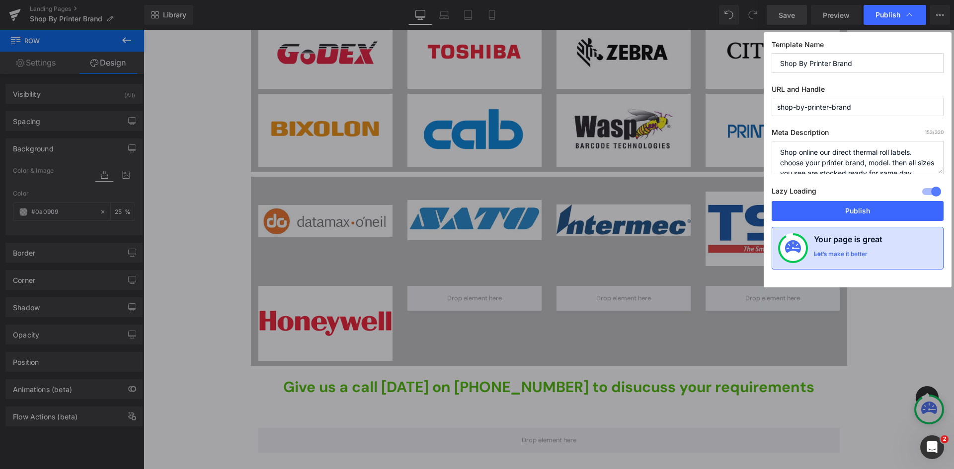
click at [837, 255] on div "Let’s make it better" at bounding box center [841, 256] width 54 height 13
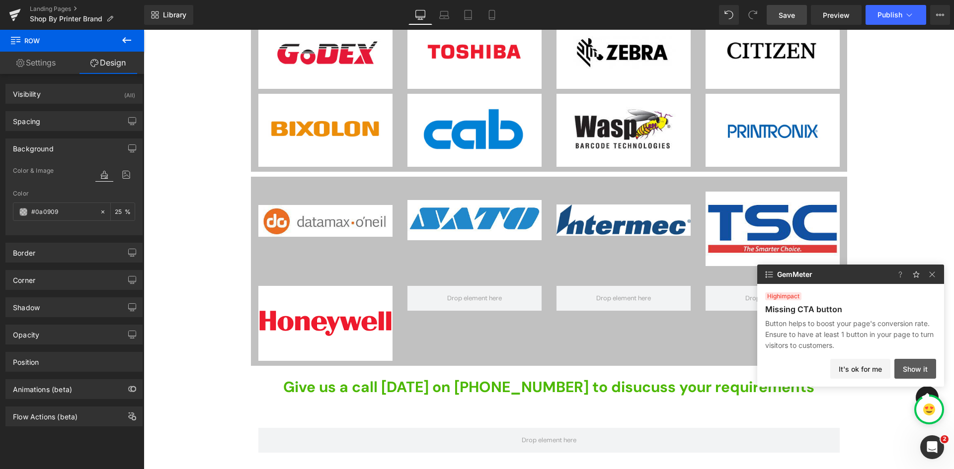
click at [903, 372] on button "Show it" at bounding box center [915, 369] width 42 height 20
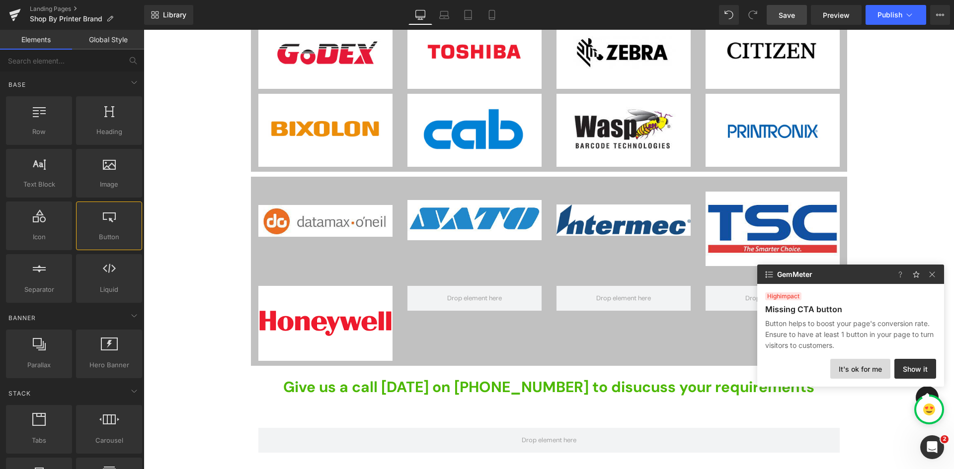
click at [862, 369] on button "It's ok for me" at bounding box center [860, 369] width 60 height 20
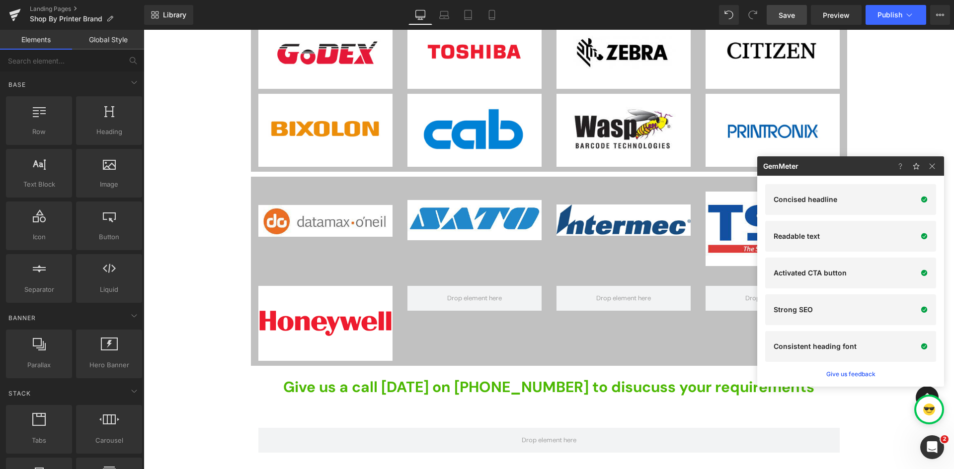
drag, startPoint x: 934, startPoint y: 158, endPoint x: 928, endPoint y: 157, distance: 6.0
click at [931, 158] on div at bounding box center [918, 165] width 52 height 19
click at [898, 16] on span "Publish" at bounding box center [889, 15] width 25 height 8
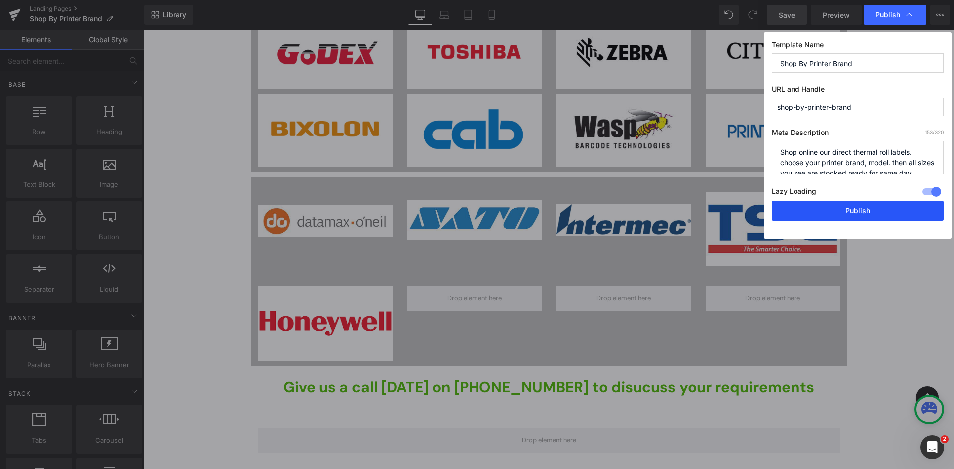
click at [868, 215] on button "Publish" at bounding box center [858, 211] width 172 height 20
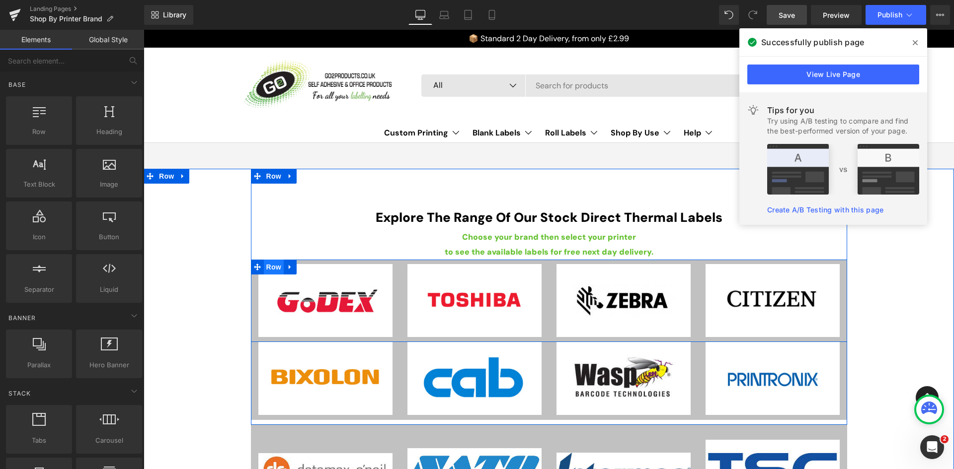
click at [265, 266] on span "Row" at bounding box center [274, 267] width 20 height 15
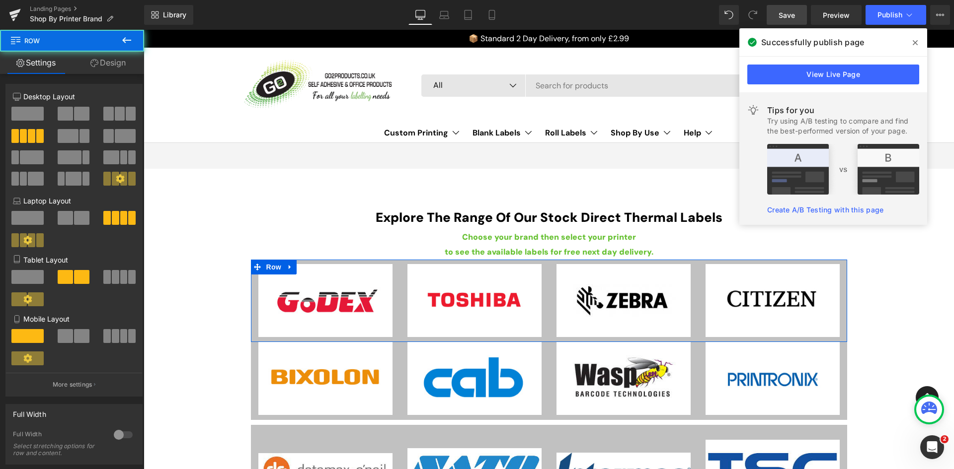
click at [110, 62] on link "Design" at bounding box center [108, 63] width 72 height 22
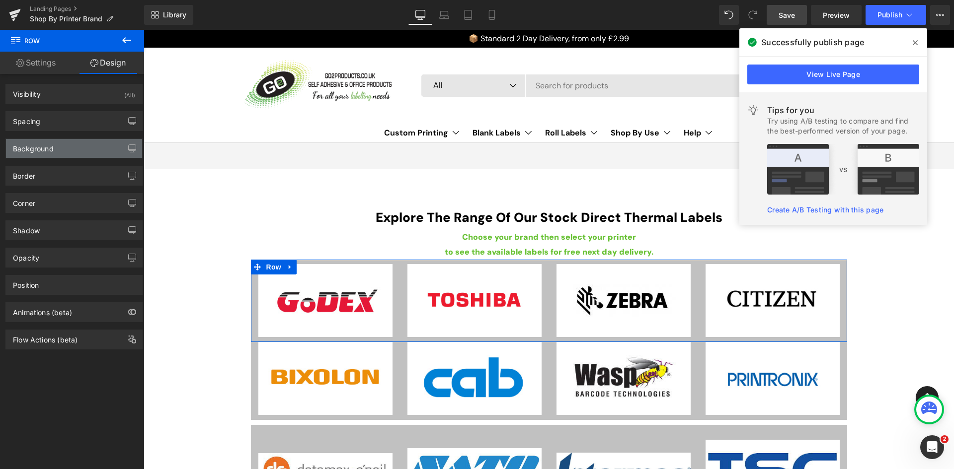
click at [57, 155] on div "Background" at bounding box center [74, 148] width 136 height 19
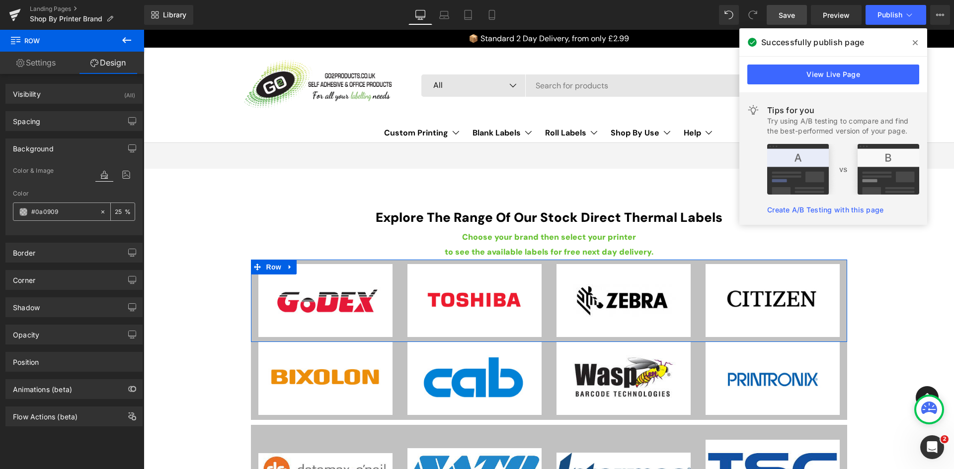
click at [101, 211] on icon at bounding box center [102, 211] width 3 height 3
type input "none"
type input "0"
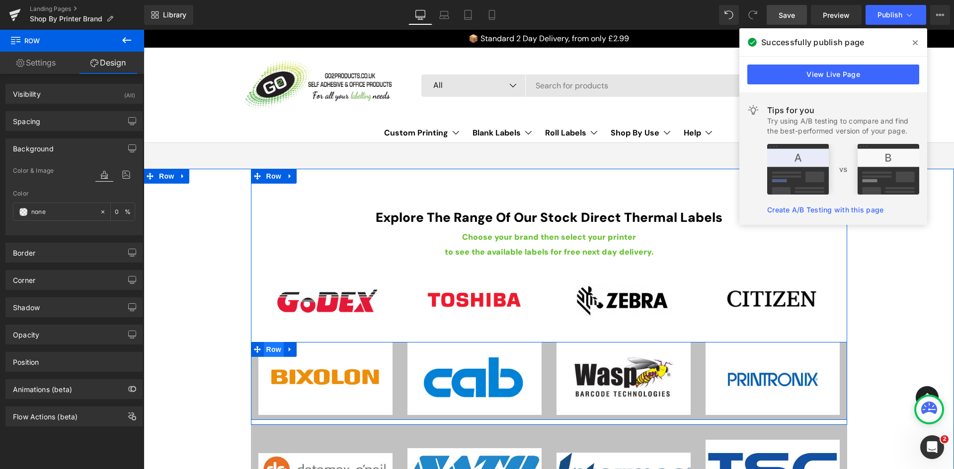
click at [269, 352] on span "Row" at bounding box center [274, 349] width 20 height 15
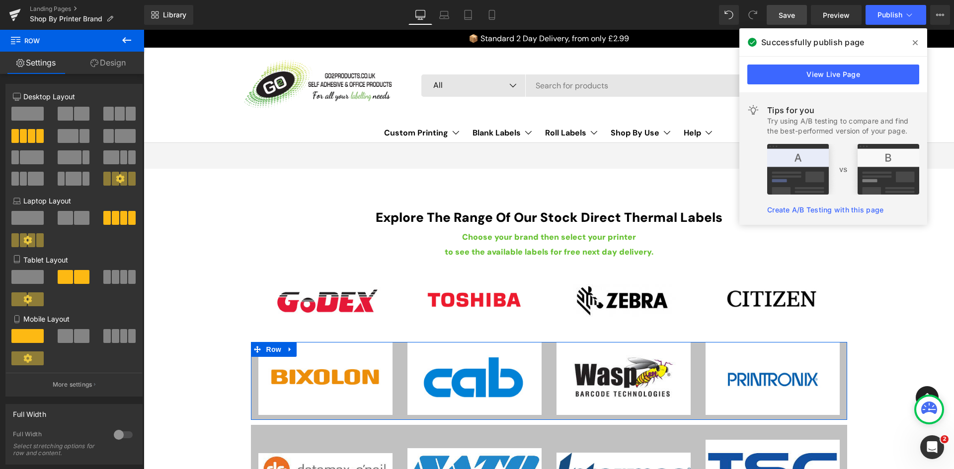
click at [106, 57] on link "Design" at bounding box center [108, 63] width 72 height 22
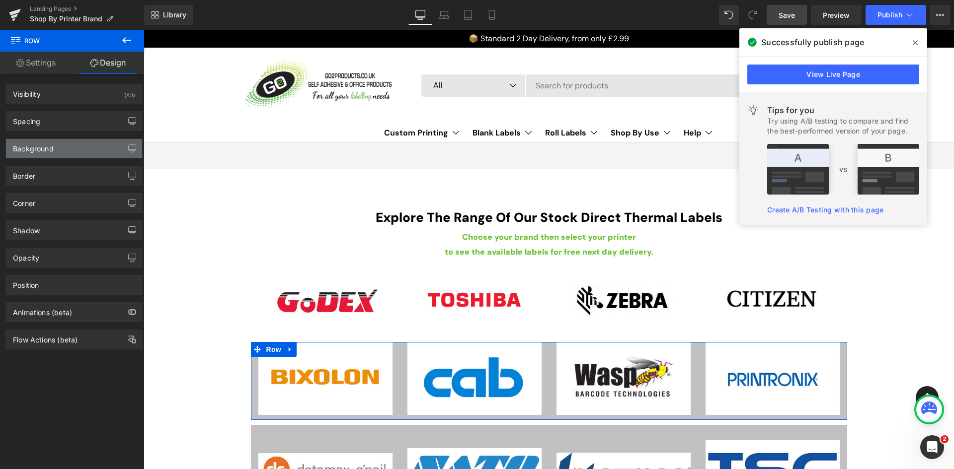
click at [55, 149] on div "Background" at bounding box center [74, 148] width 136 height 19
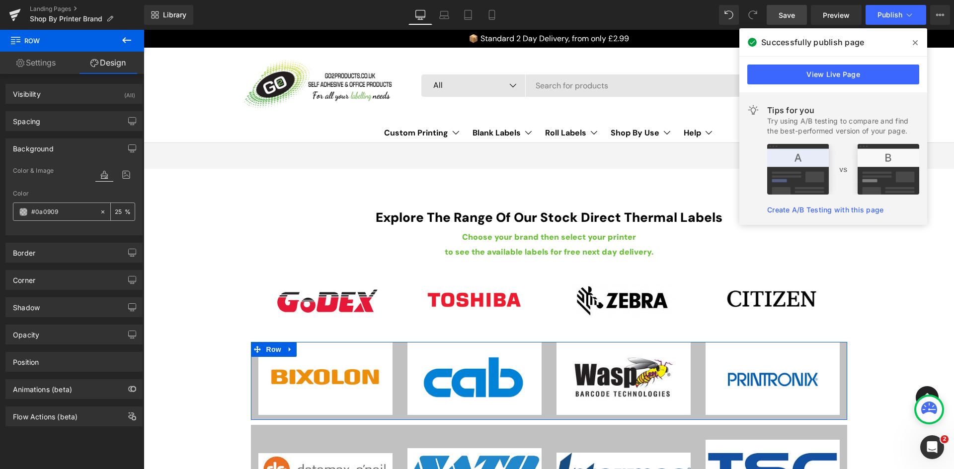
click at [100, 210] on icon at bounding box center [102, 212] width 7 height 7
type input "none"
type input "0"
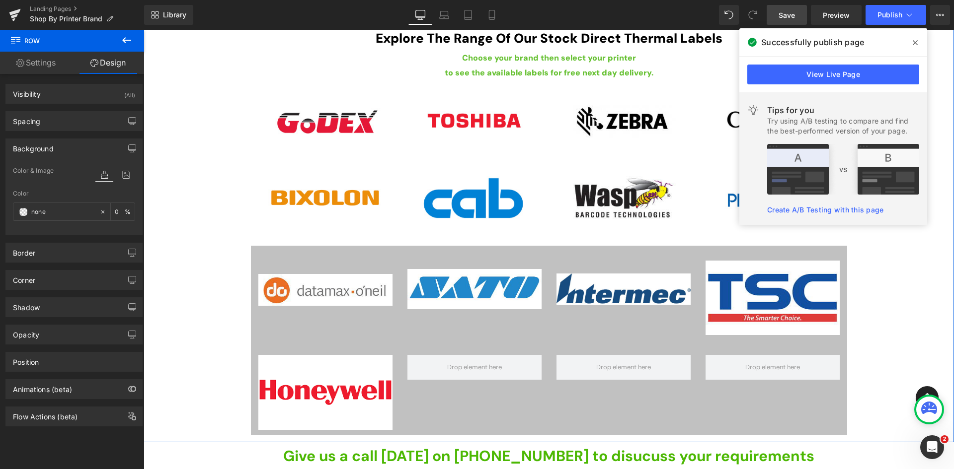
scroll to position [199, 0]
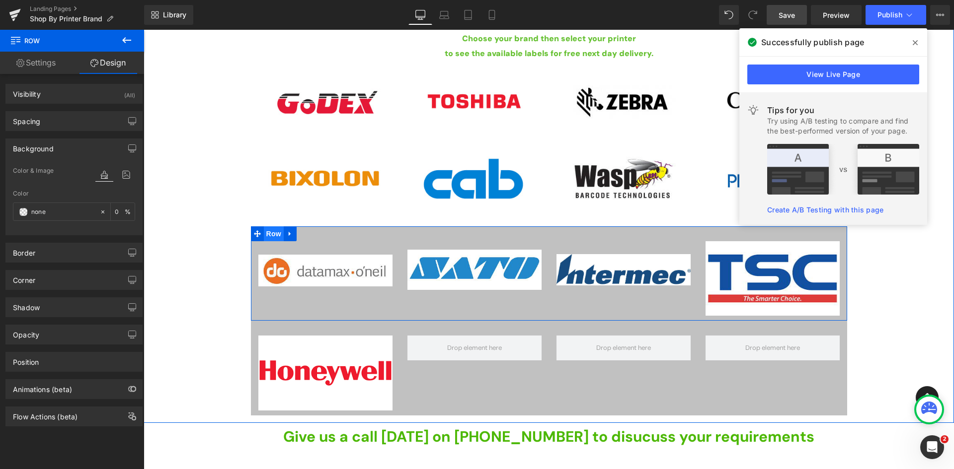
click at [269, 232] on span "Row" at bounding box center [274, 234] width 20 height 15
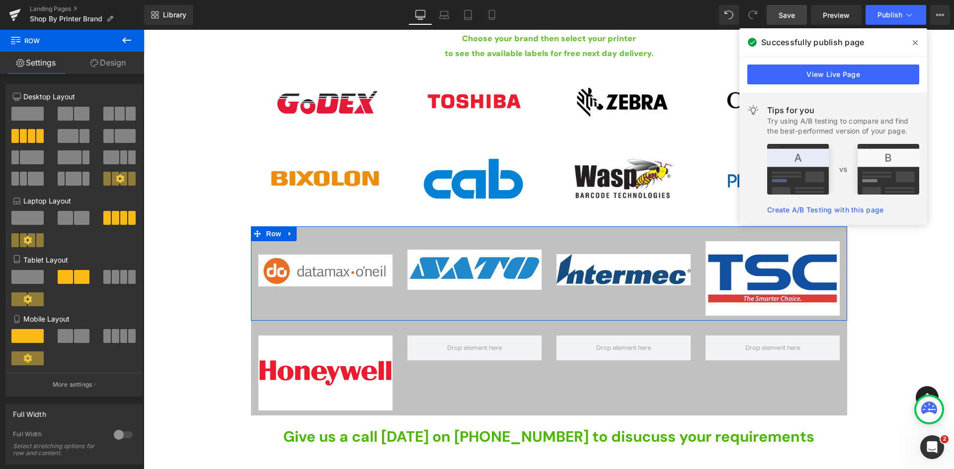
click at [117, 64] on link "Design" at bounding box center [108, 63] width 72 height 22
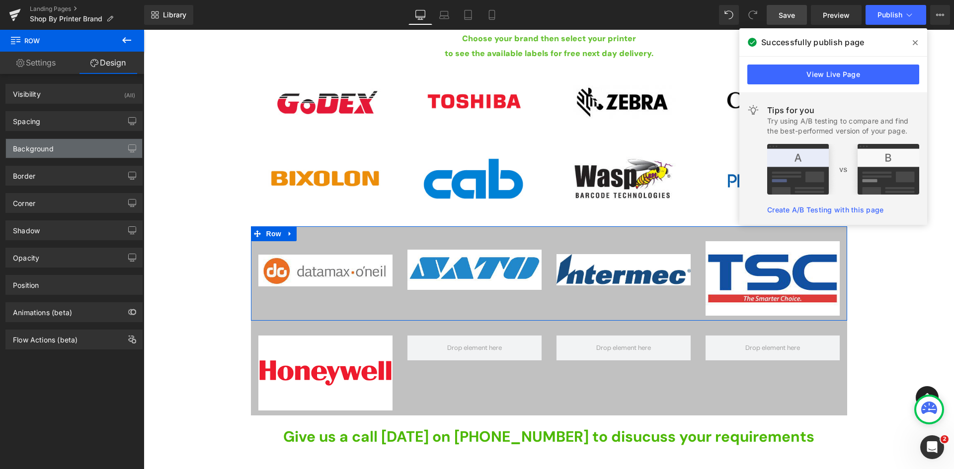
click at [81, 147] on div "Background" at bounding box center [74, 148] width 136 height 19
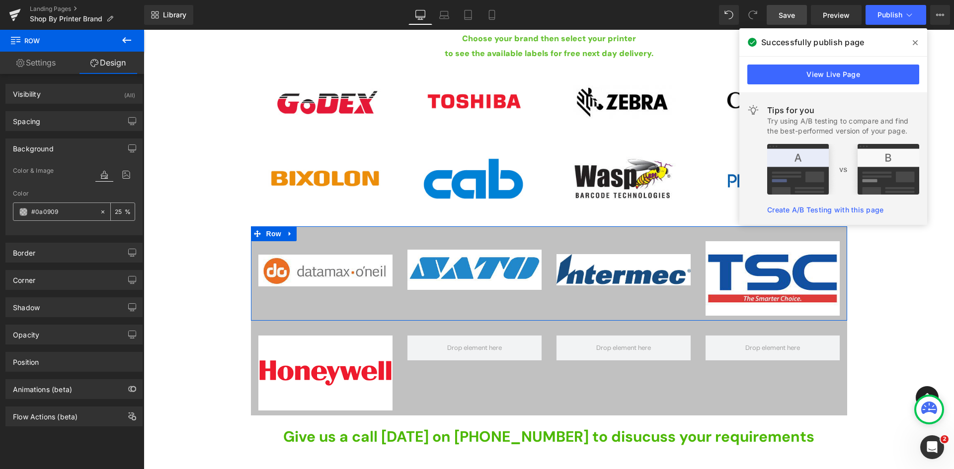
click at [101, 211] on icon at bounding box center [102, 212] width 7 height 7
type input "none"
type input "0"
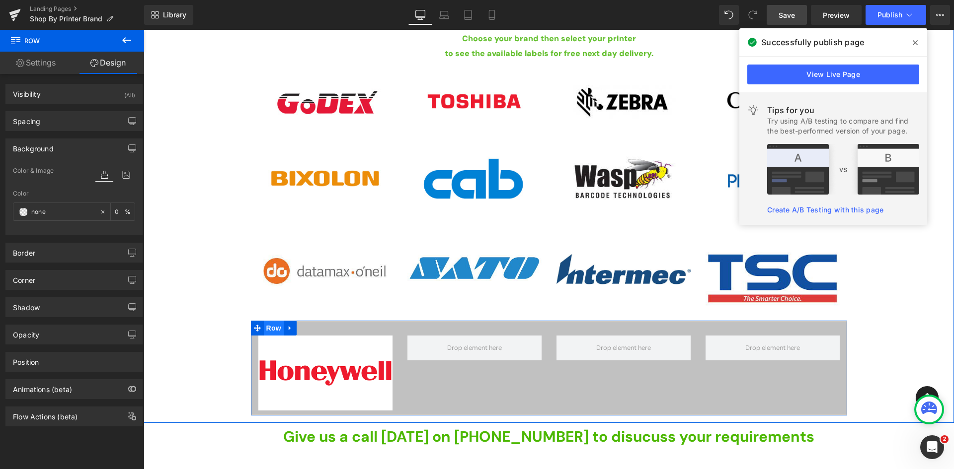
click at [274, 328] on span "Row" at bounding box center [274, 328] width 20 height 15
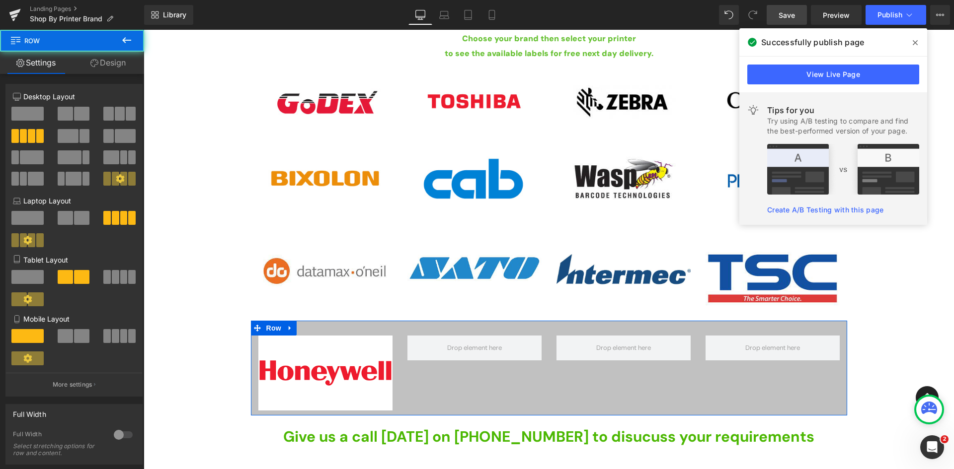
click at [114, 66] on link "Design" at bounding box center [108, 63] width 72 height 22
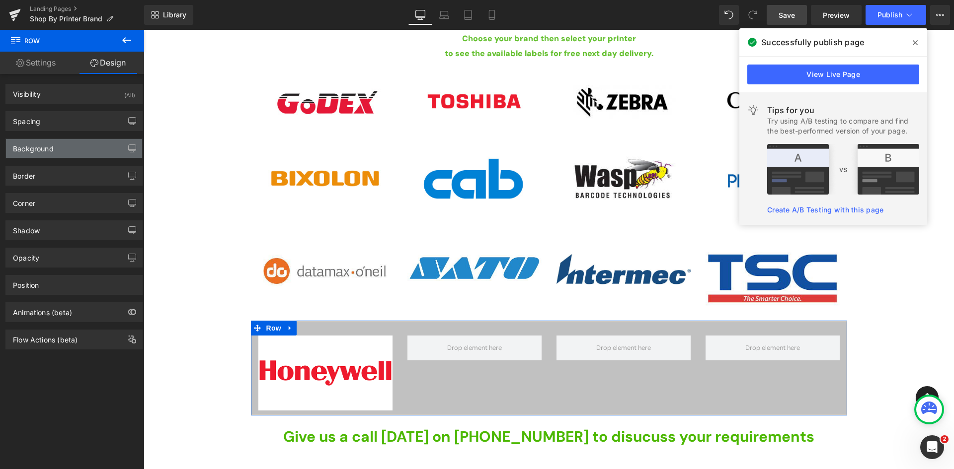
click at [61, 146] on div "Background" at bounding box center [74, 148] width 136 height 19
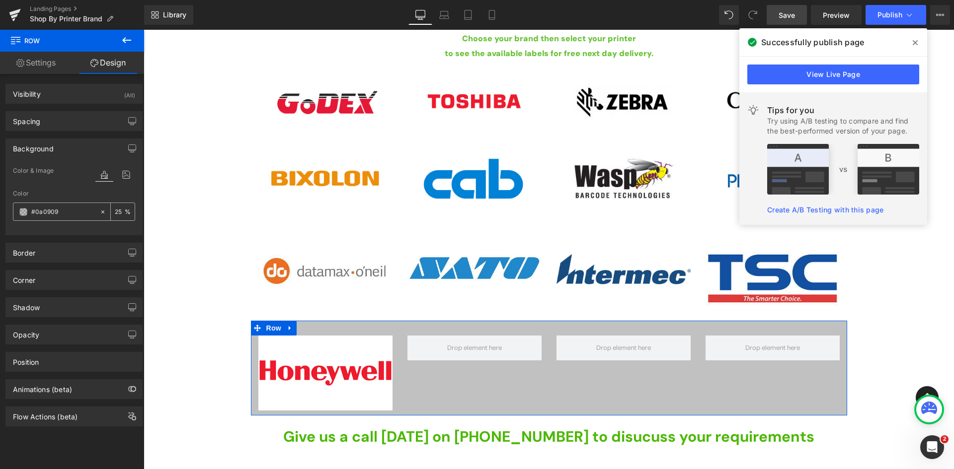
click at [100, 211] on icon at bounding box center [102, 212] width 7 height 7
type input "none"
type input "0"
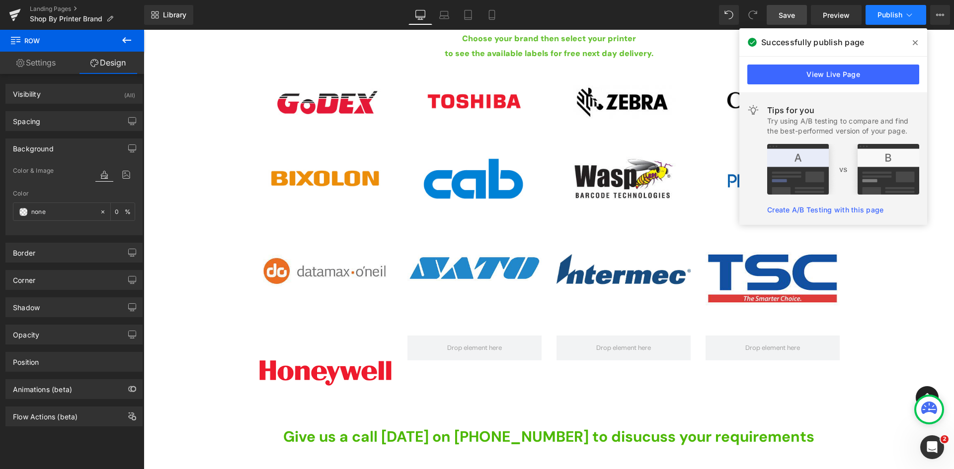
click at [903, 9] on button "Publish" at bounding box center [895, 15] width 61 height 20
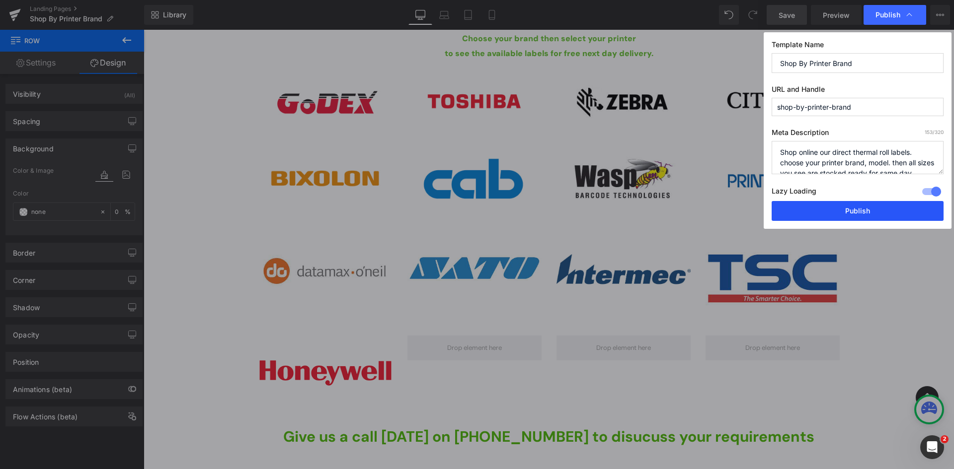
click at [852, 217] on button "Publish" at bounding box center [858, 211] width 172 height 20
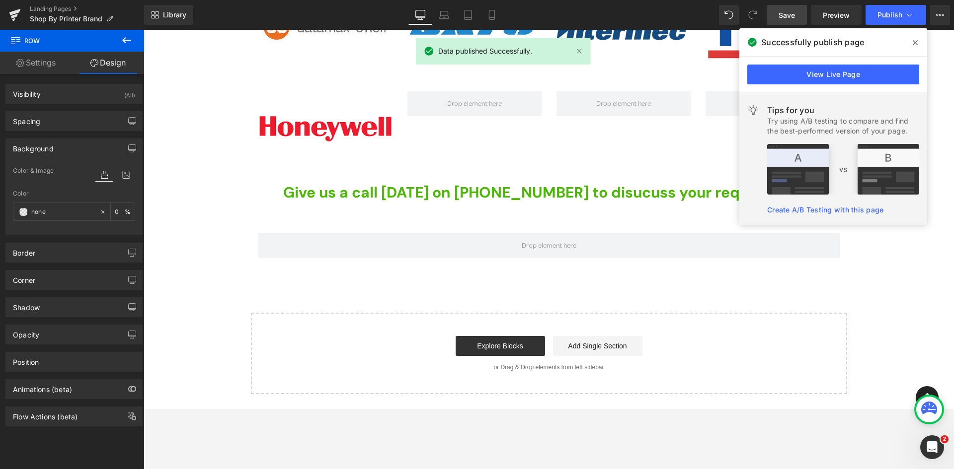
scroll to position [425, 0]
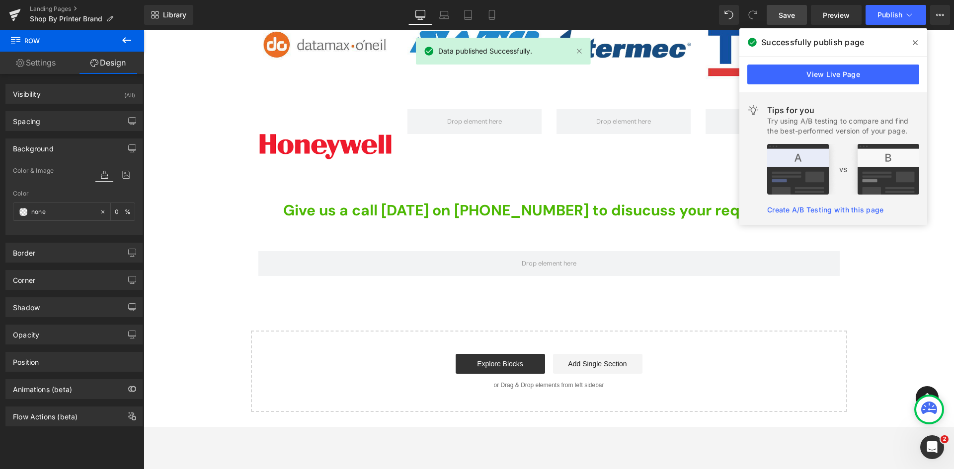
click at [917, 41] on icon at bounding box center [915, 42] width 5 height 5
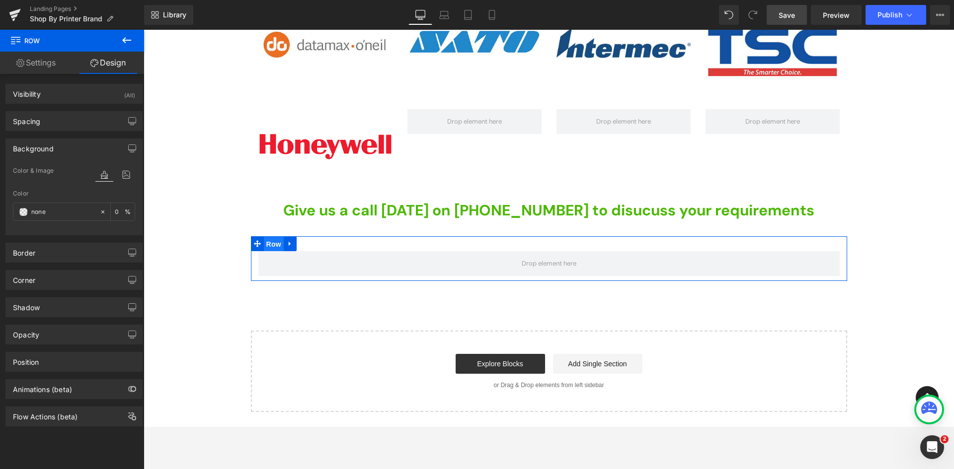
click at [272, 242] on span "Row" at bounding box center [274, 244] width 20 height 15
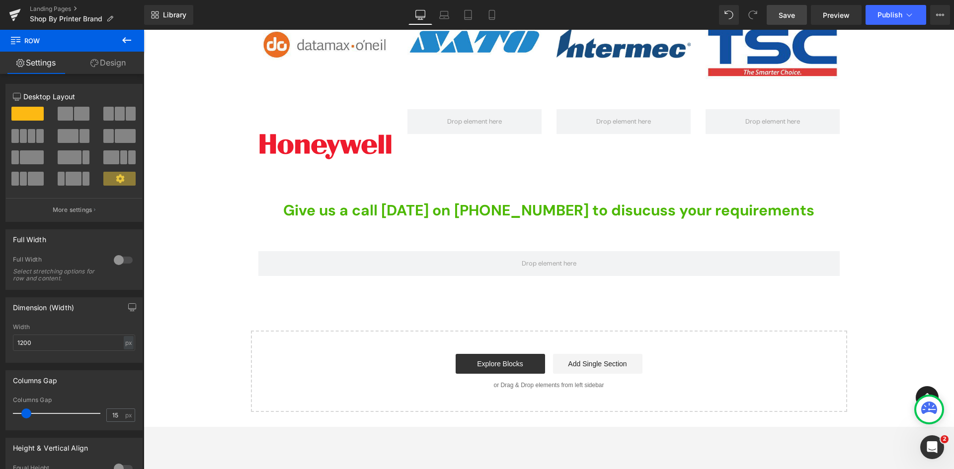
click at [127, 38] on icon at bounding box center [127, 40] width 12 height 12
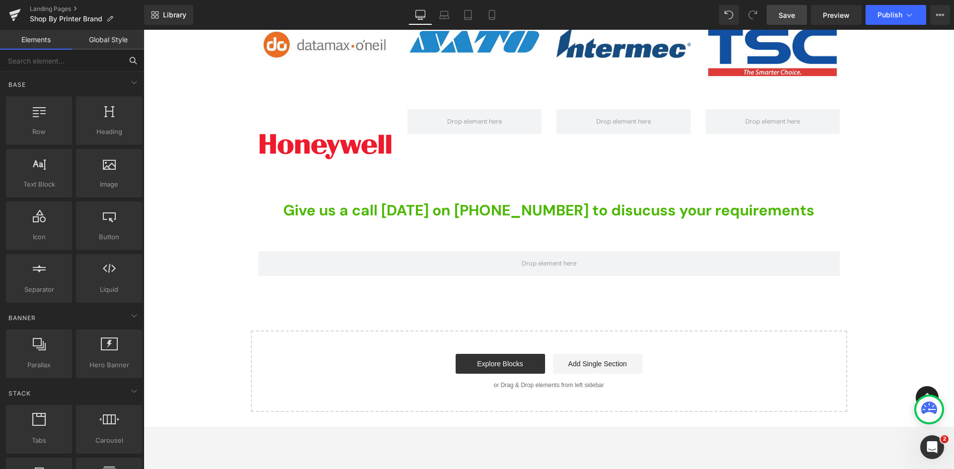
click at [86, 58] on input "text" at bounding box center [61, 61] width 122 height 22
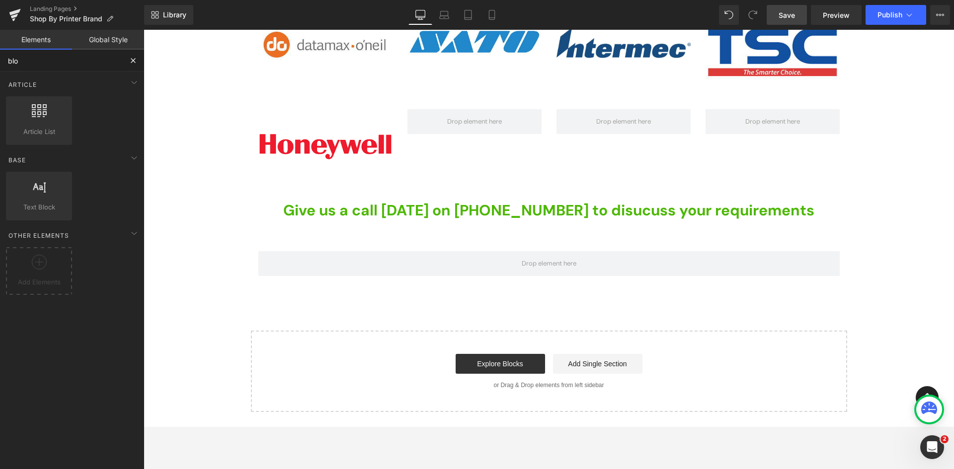
type input "blog"
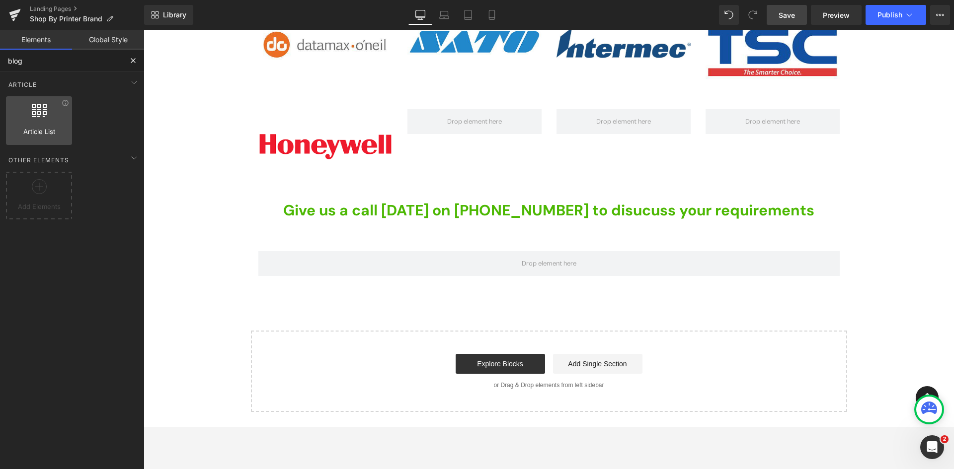
click at [32, 124] on div at bounding box center [39, 115] width 60 height 22
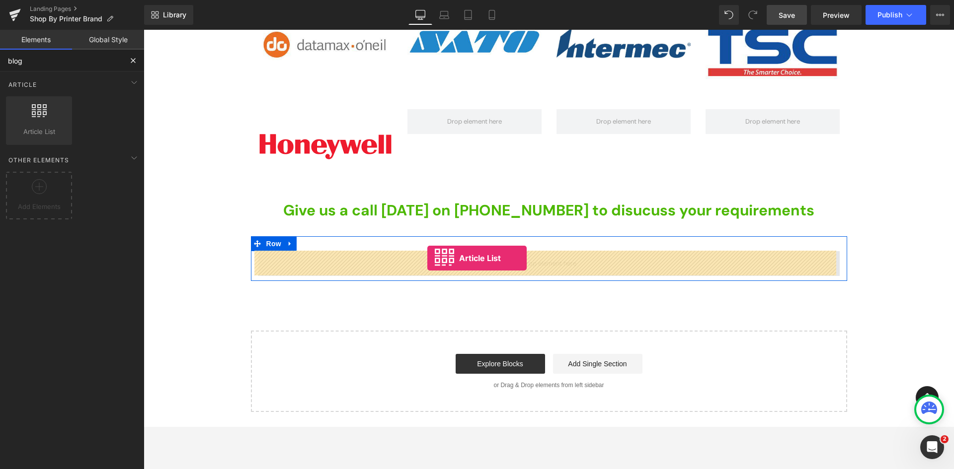
drag, startPoint x: 188, startPoint y: 155, endPoint x: 427, endPoint y: 258, distance: 260.6
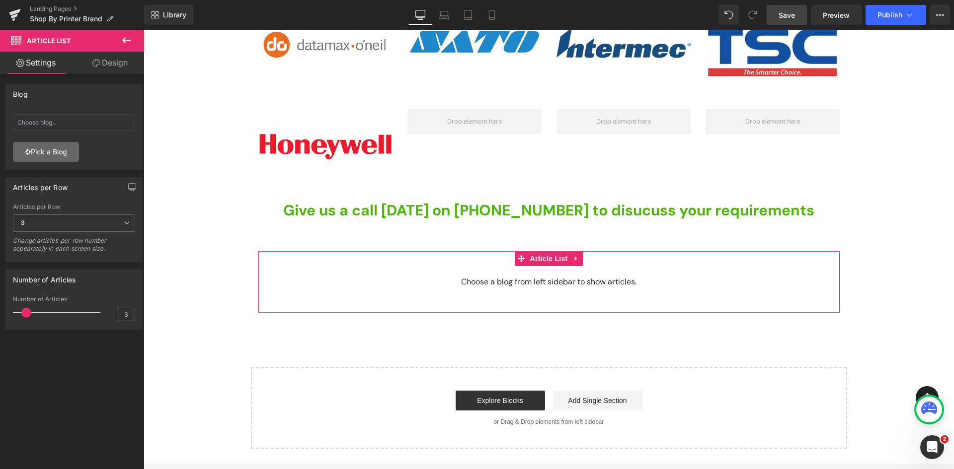
click at [44, 150] on link "Pick a Blog" at bounding box center [46, 152] width 66 height 20
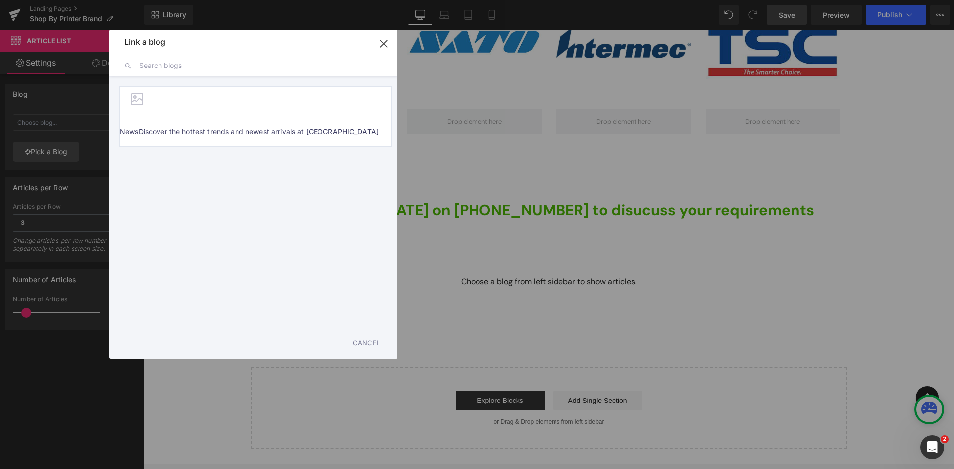
click at [183, 70] on input "text" at bounding box center [260, 66] width 243 height 22
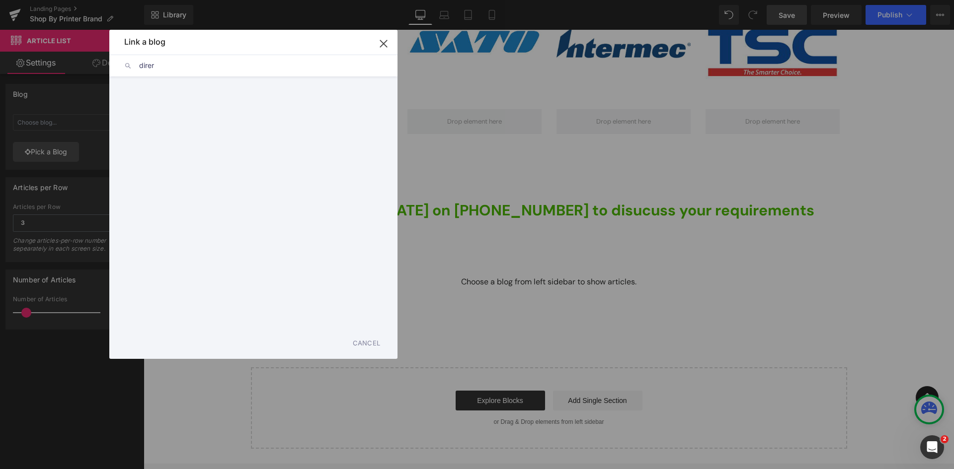
type input "dire"
click at [385, 45] on icon "button" at bounding box center [383, 43] width 6 height 6
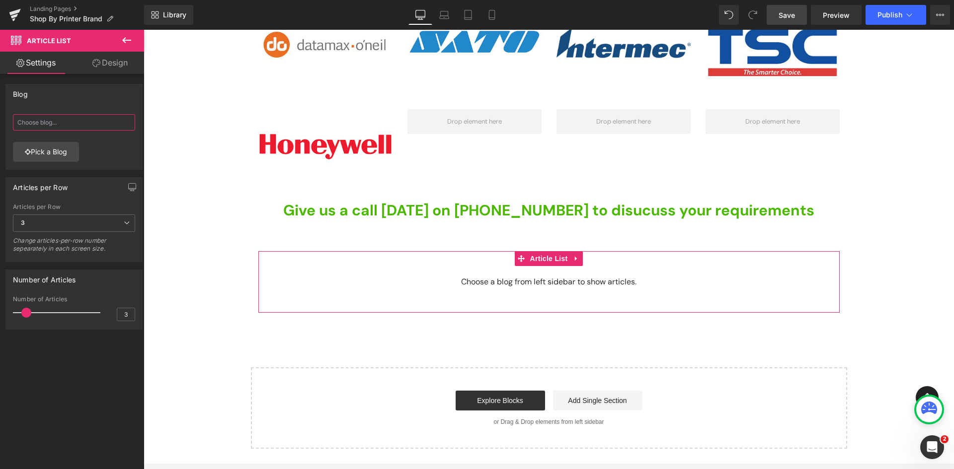
click at [54, 126] on input "text" at bounding box center [74, 122] width 122 height 16
type input "direct"
click at [38, 155] on link "Pick a Blog" at bounding box center [46, 152] width 66 height 20
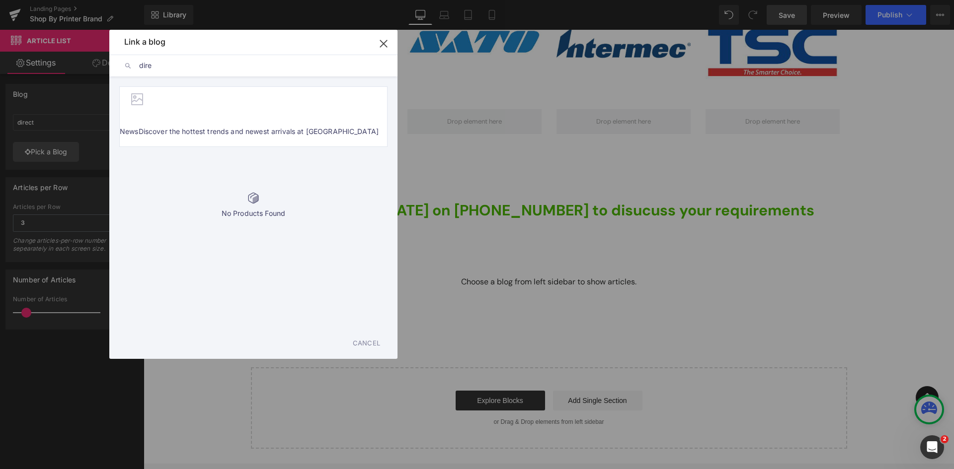
click at [391, 43] on button "button" at bounding box center [384, 44] width 28 height 28
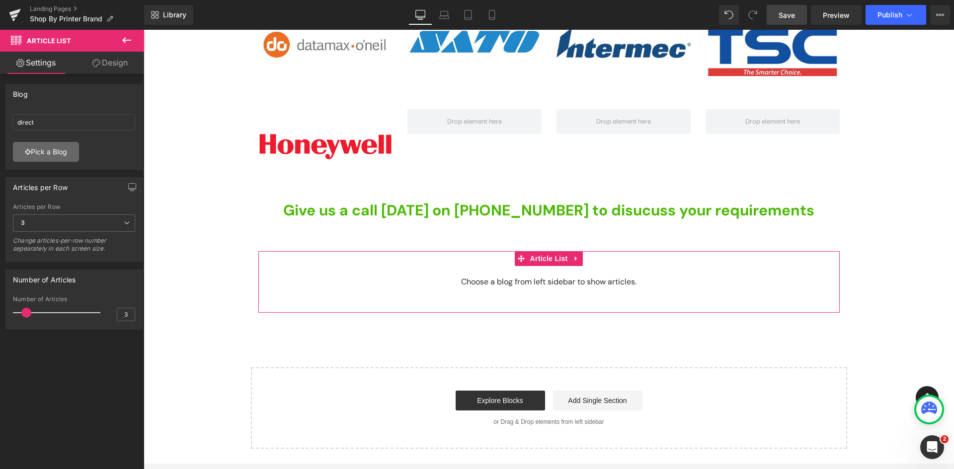
click at [54, 150] on link "Pick a Blog" at bounding box center [46, 152] width 66 height 20
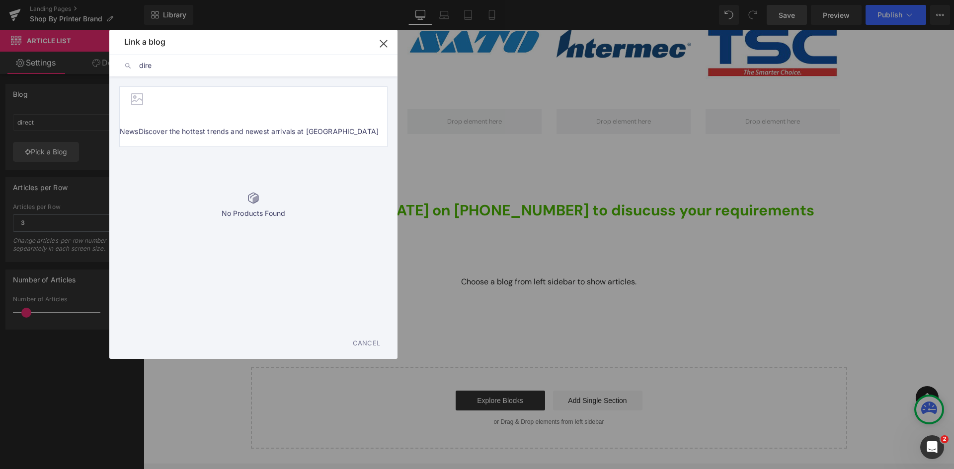
click at [170, 68] on input "dire" at bounding box center [260, 66] width 243 height 22
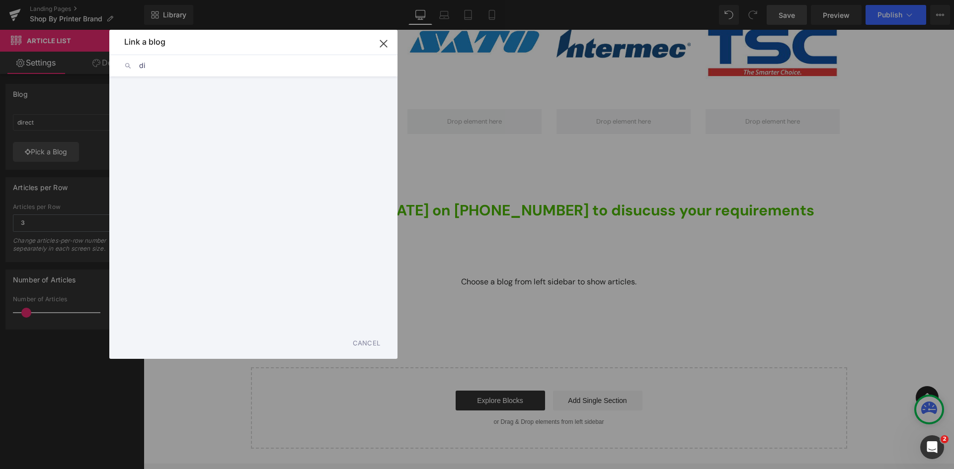
type input "d"
click at [208, 120] on span "NewsDiscover the hottest trends and newest arrivals at [GEOGRAPHIC_DATA]" at bounding box center [249, 132] width 259 height 30
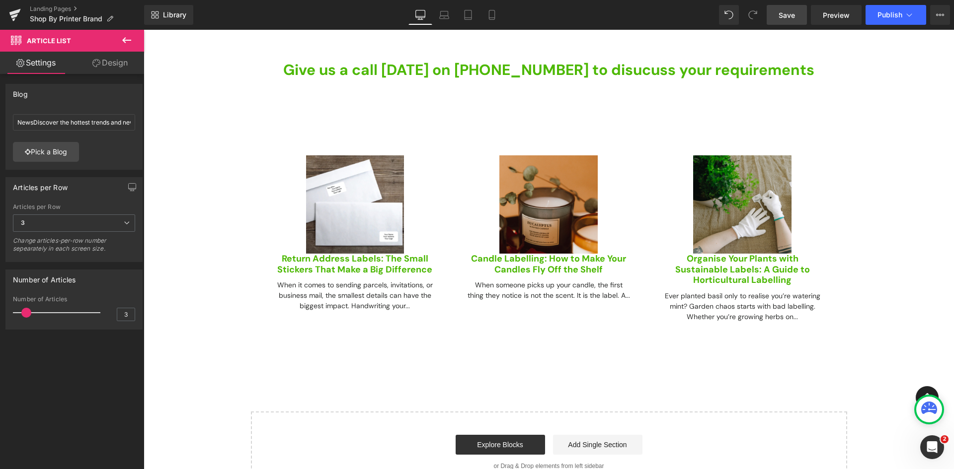
scroll to position [475, 0]
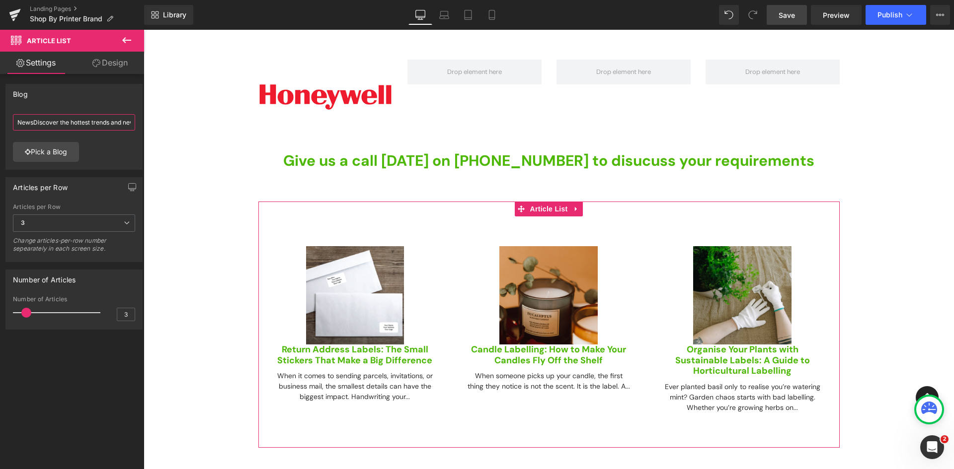
click at [109, 124] on input "NewsDiscover the hottest trends and newest arrivals at [GEOGRAPHIC_DATA]" at bounding box center [74, 122] width 122 height 16
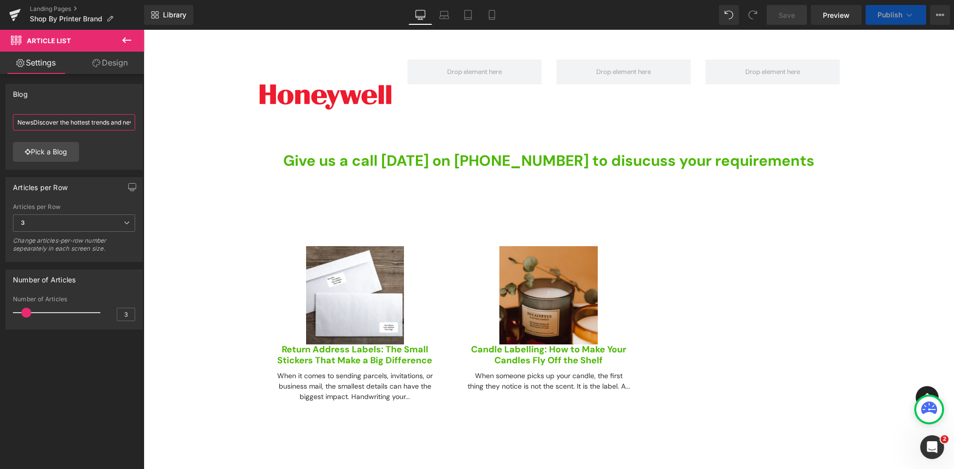
paste input "[URL][DOMAIN_NAME]"
type input "[URL][DOMAIN_NAME]"
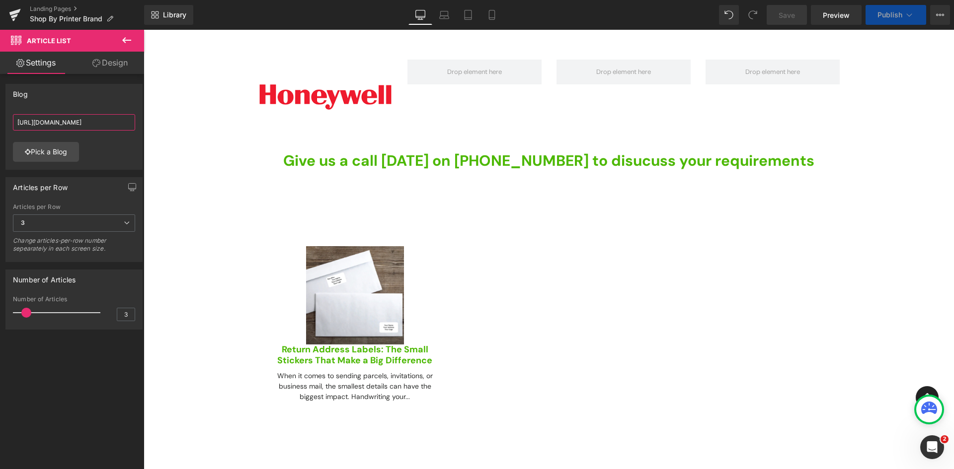
scroll to position [0, 233]
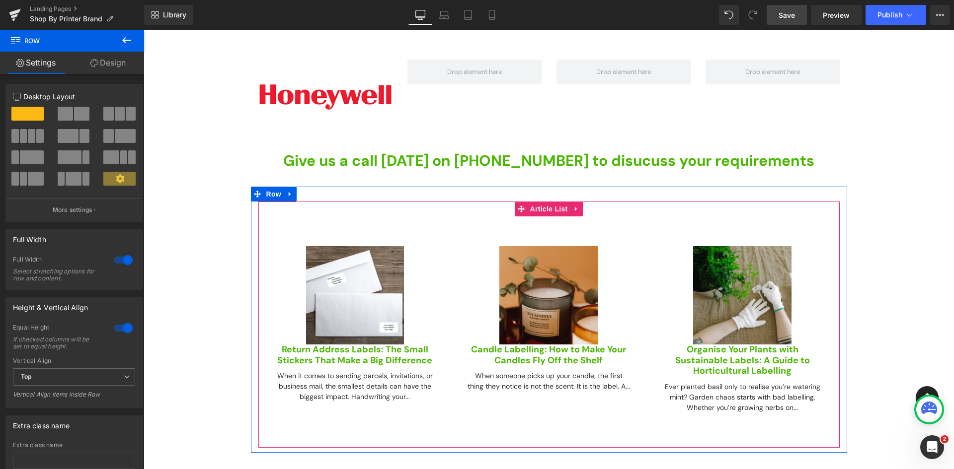
click at [539, 208] on span "Article List" at bounding box center [549, 209] width 43 height 15
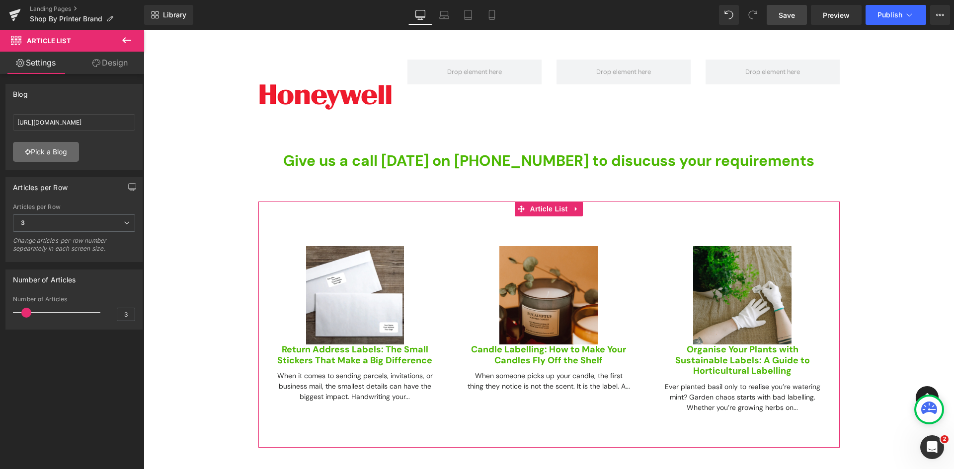
click at [38, 150] on link "Pick a Blog" at bounding box center [46, 152] width 66 height 20
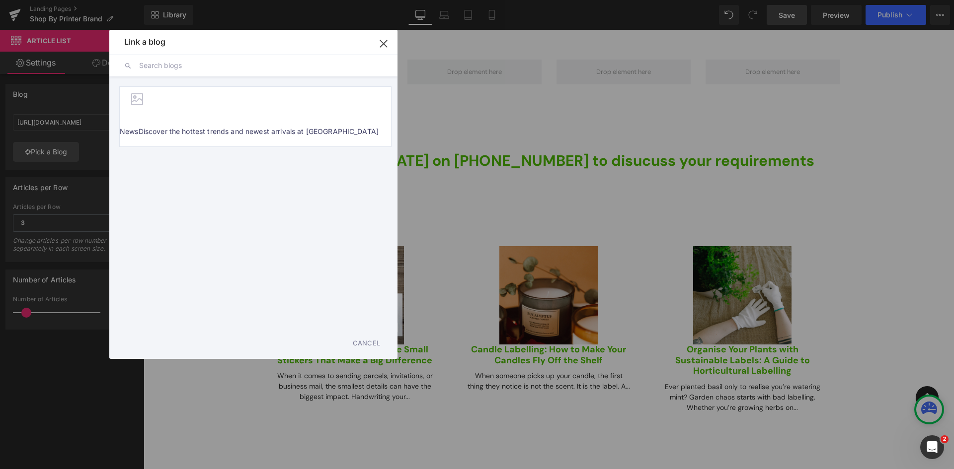
click at [379, 46] on icon "button" at bounding box center [384, 44] width 16 height 16
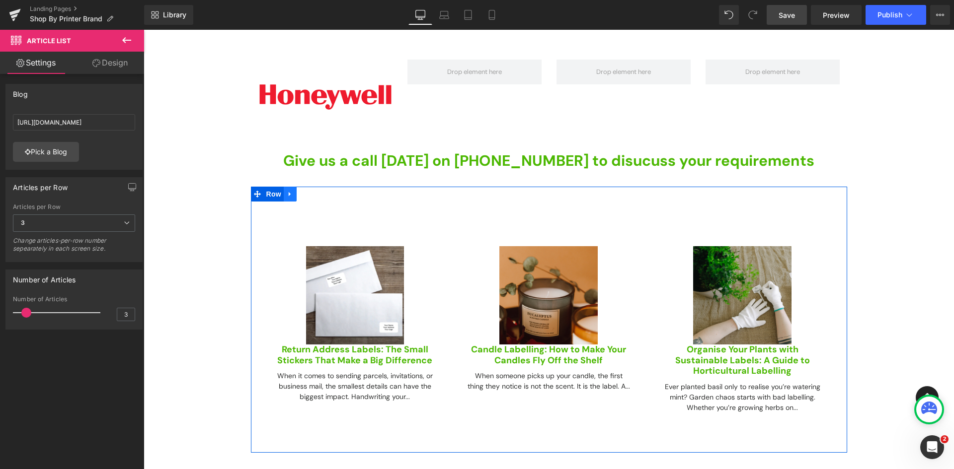
click at [287, 195] on icon at bounding box center [290, 194] width 7 height 7
click at [312, 195] on icon at bounding box center [315, 194] width 7 height 7
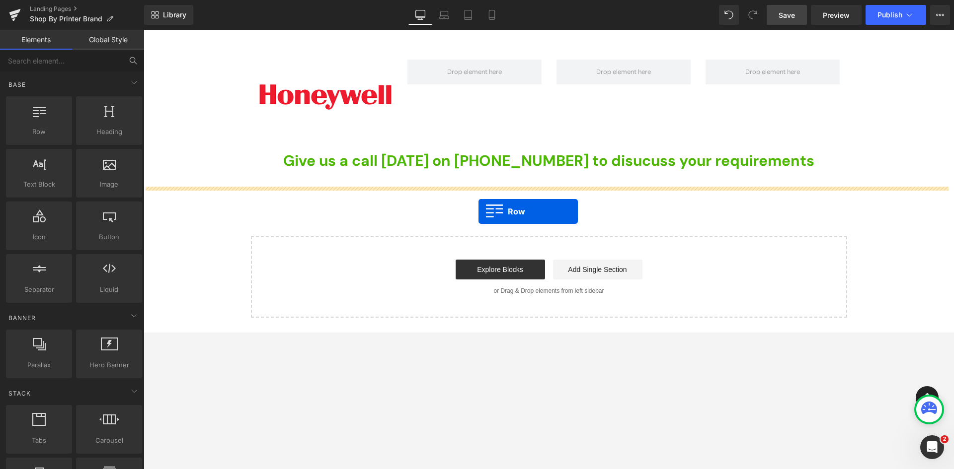
drag, startPoint x: 177, startPoint y: 152, endPoint x: 478, endPoint y: 212, distance: 307.5
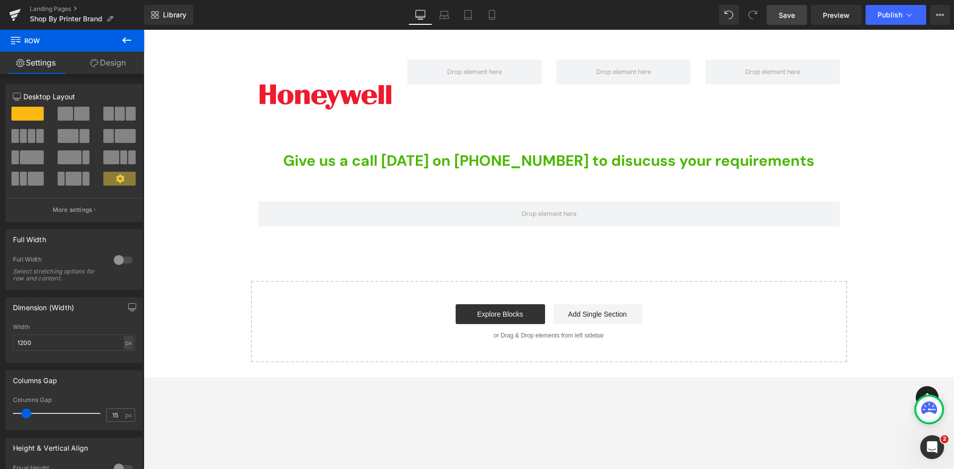
click at [134, 41] on button at bounding box center [126, 41] width 35 height 22
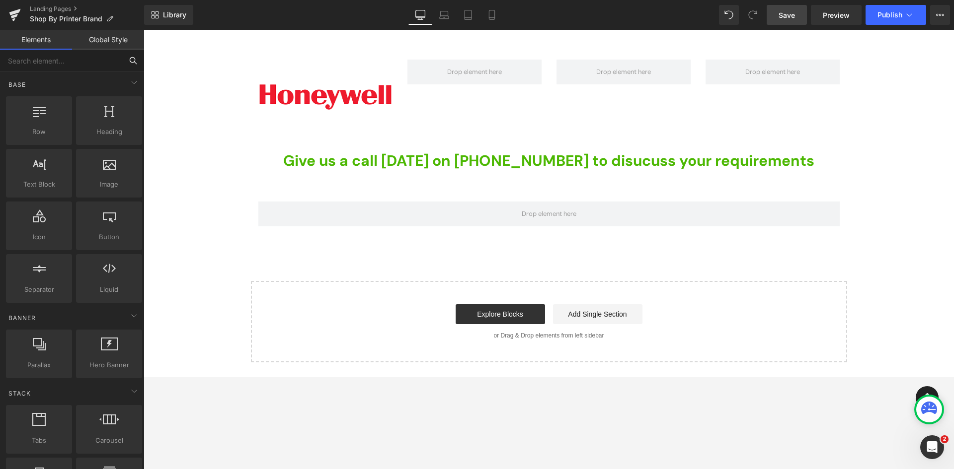
click at [61, 63] on input "text" at bounding box center [61, 61] width 122 height 22
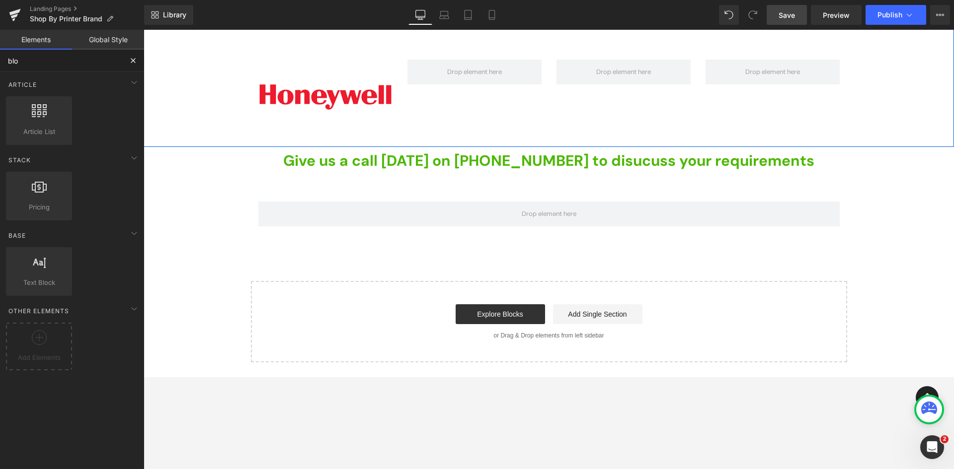
type input "blog"
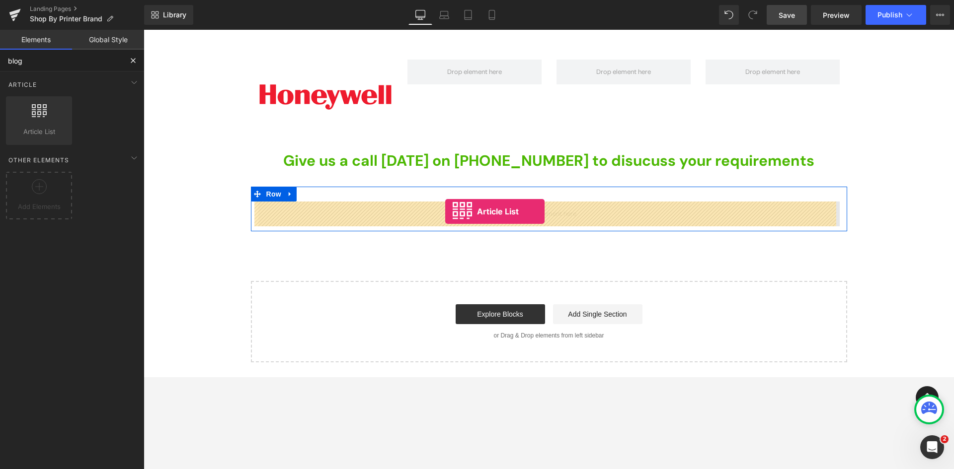
drag, startPoint x: 181, startPoint y: 152, endPoint x: 445, endPoint y: 212, distance: 270.5
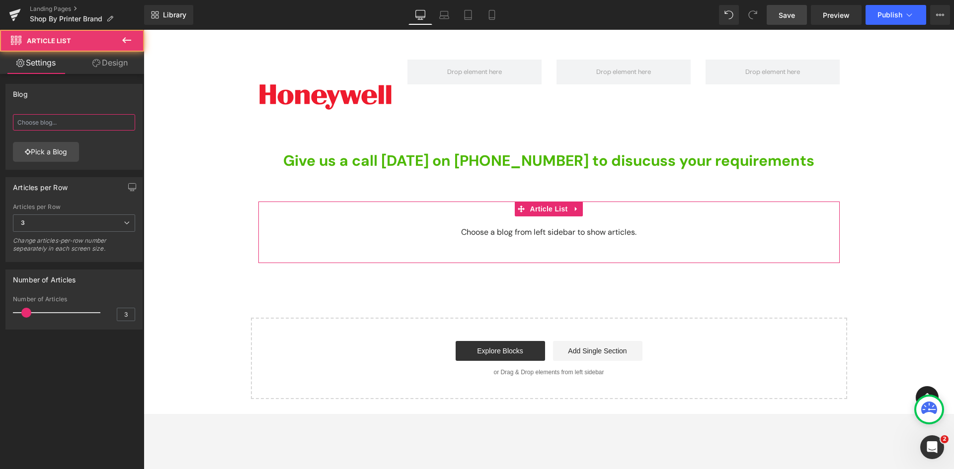
click at [39, 118] on input "text" at bounding box center [74, 122] width 122 height 16
paste input "[URL][DOMAIN_NAME]"
type input "[URL][DOMAIN_NAME]"
click at [108, 148] on div "[URL][DOMAIN_NAME] [URL][DOMAIN_NAME] Pick a Blog" at bounding box center [74, 139] width 136 height 59
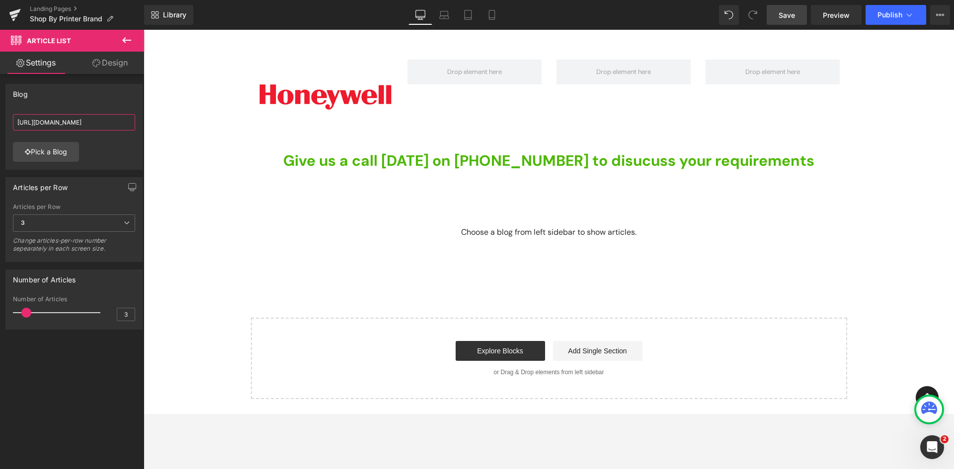
click at [105, 121] on input "[URL][DOMAIN_NAME]" at bounding box center [74, 122] width 122 height 16
click at [56, 154] on link "Pick a Blog" at bounding box center [46, 152] width 66 height 20
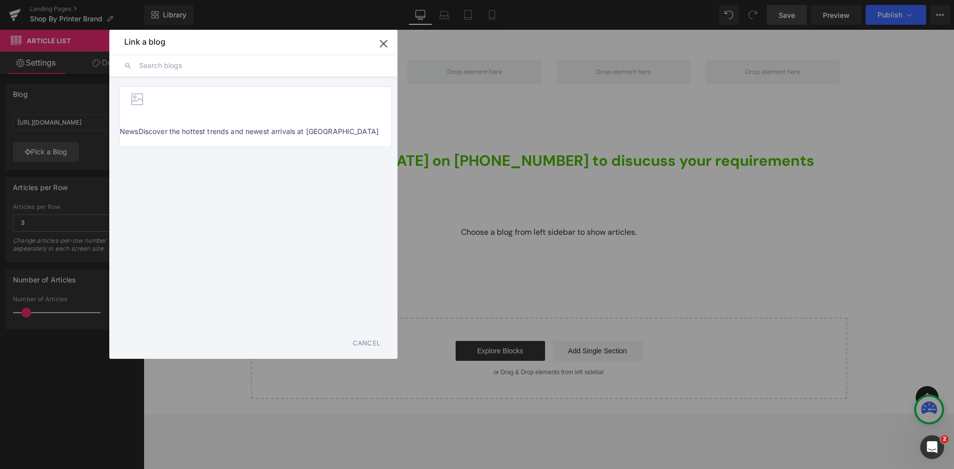
click at [173, 62] on input "text" at bounding box center [260, 66] width 243 height 22
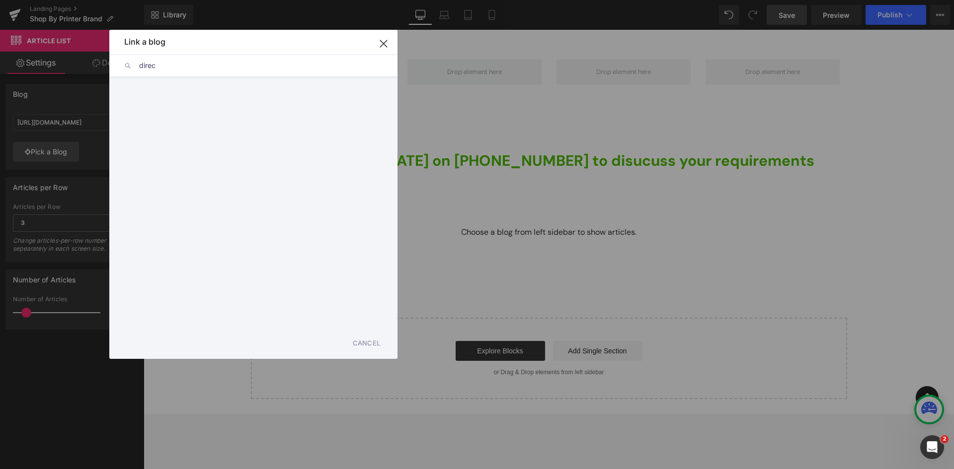
type input "direct"
click at [386, 37] on icon "button" at bounding box center [384, 44] width 16 height 16
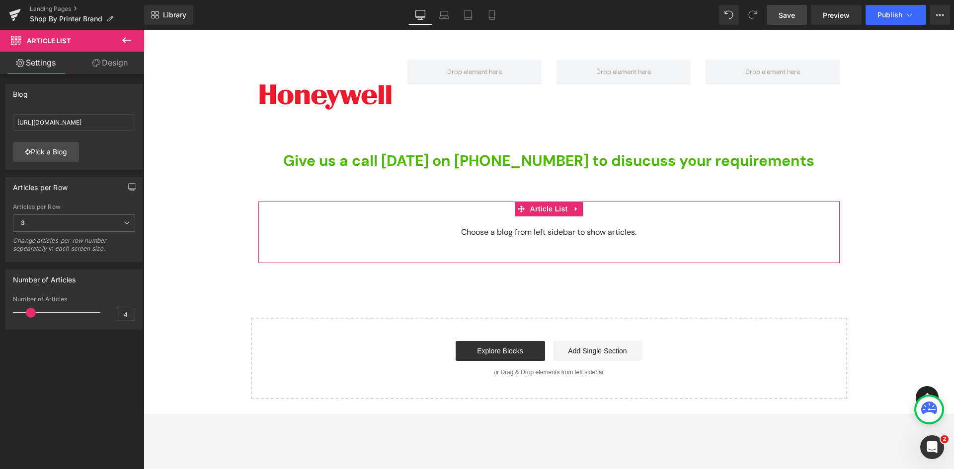
click at [29, 308] on div at bounding box center [59, 313] width 82 height 20
type input "1"
drag, startPoint x: 29, startPoint y: 310, endPoint x: 2, endPoint y: 314, distance: 27.2
click at [3, 314] on div "Number of Articles 1 Number of Articles 1" at bounding box center [74, 296] width 149 height 68
click at [91, 224] on span "3" at bounding box center [74, 223] width 122 height 17
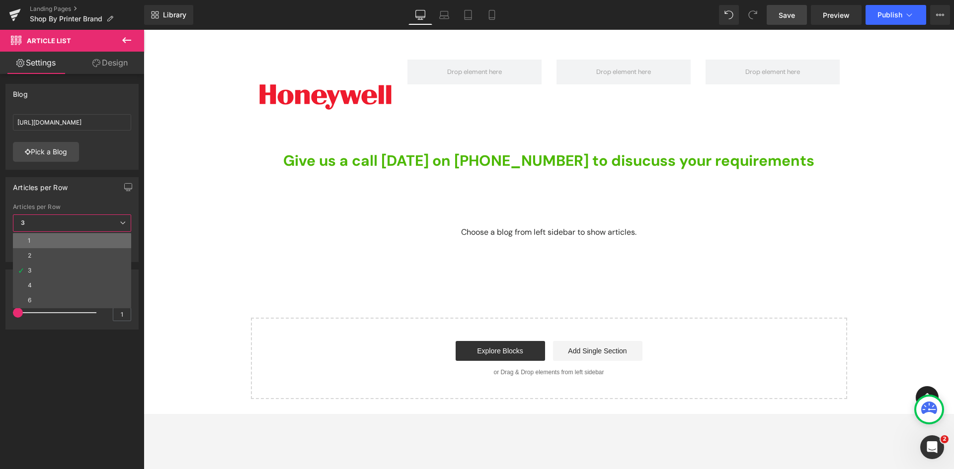
click at [30, 242] on div "1" at bounding box center [29, 240] width 2 height 7
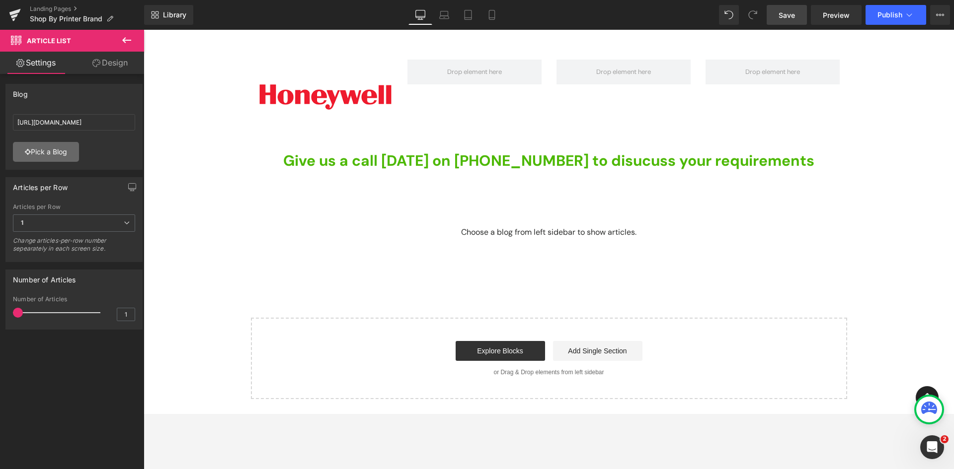
click at [55, 145] on link "Pick a Blog" at bounding box center [46, 152] width 66 height 20
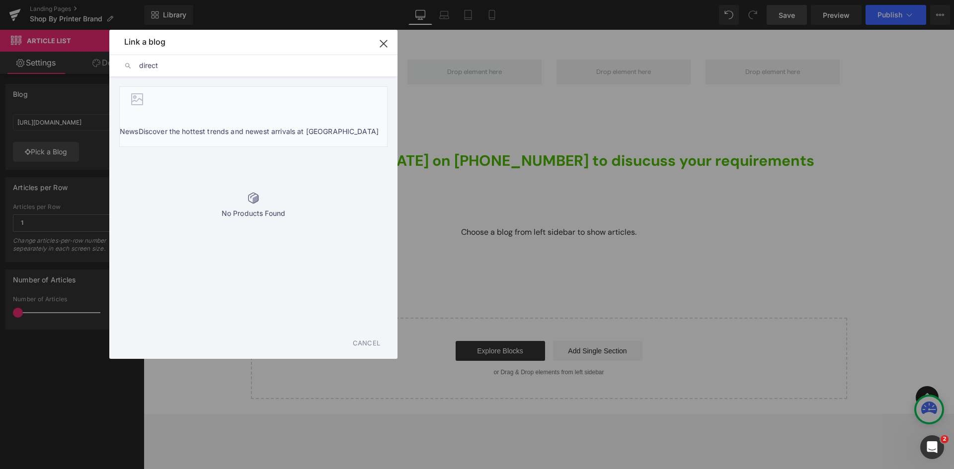
click at [179, 112] on li "NewsDiscover the hottest trends and newest arrivals at [GEOGRAPHIC_DATA]" at bounding box center [253, 116] width 268 height 61
type input "NewsDiscover the hottest trends and newest arrivals at [GEOGRAPHIC_DATA]"
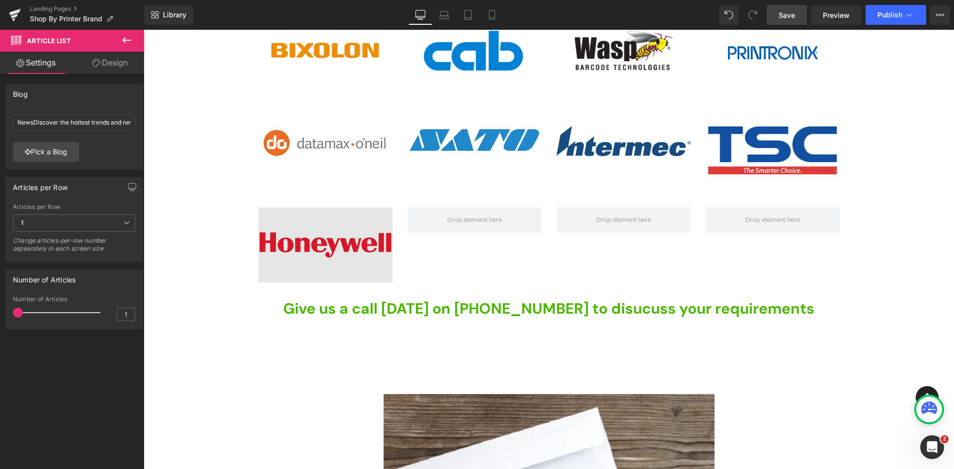
scroll to position [326, 0]
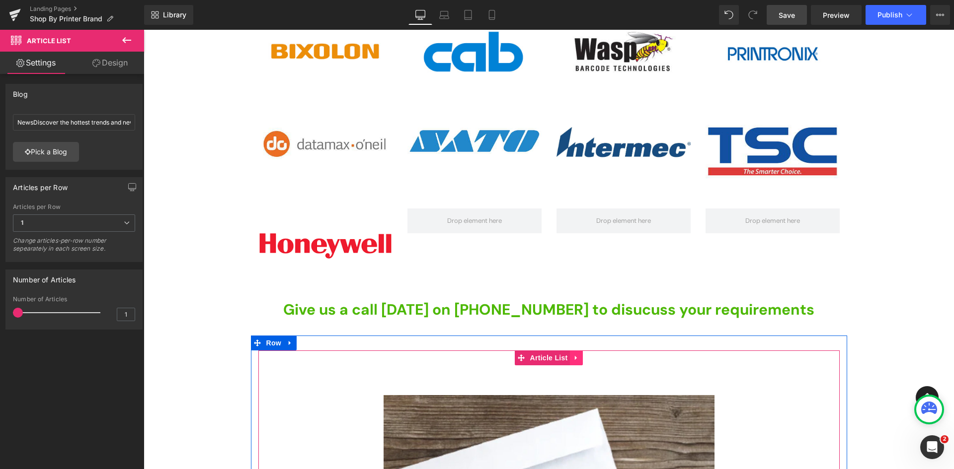
click at [575, 358] on icon at bounding box center [576, 358] width 2 height 4
click at [580, 358] on icon at bounding box center [582, 358] width 7 height 7
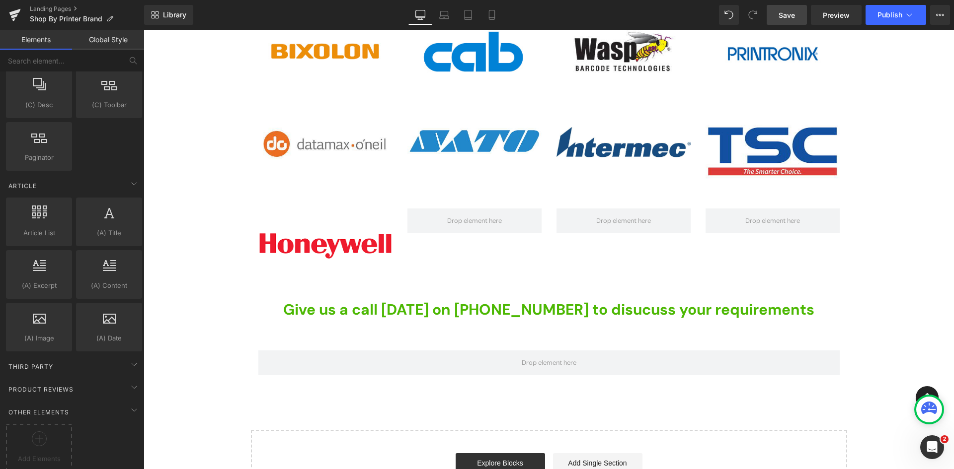
scroll to position [1793, 0]
click at [130, 355] on icon at bounding box center [134, 361] width 12 height 12
click at [129, 378] on icon at bounding box center [134, 384] width 12 height 12
click at [131, 403] on icon at bounding box center [134, 407] width 12 height 12
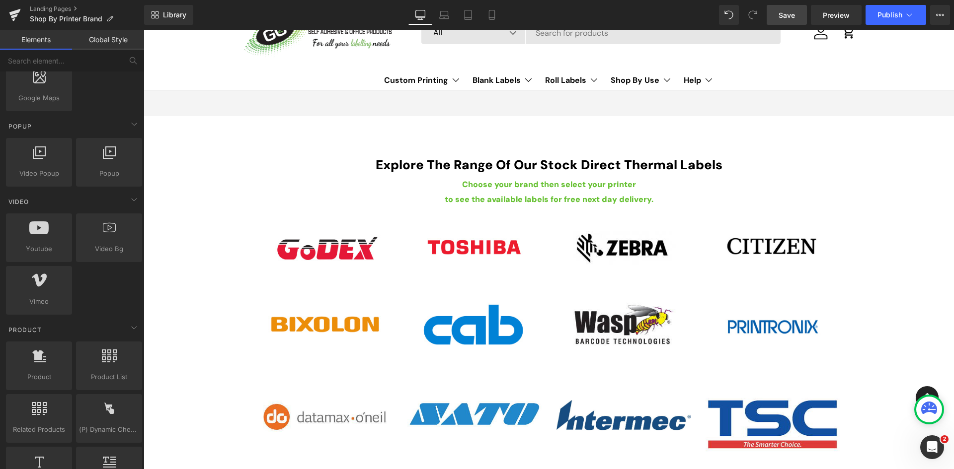
scroll to position [0, 0]
